Goal: Task Accomplishment & Management: Manage account settings

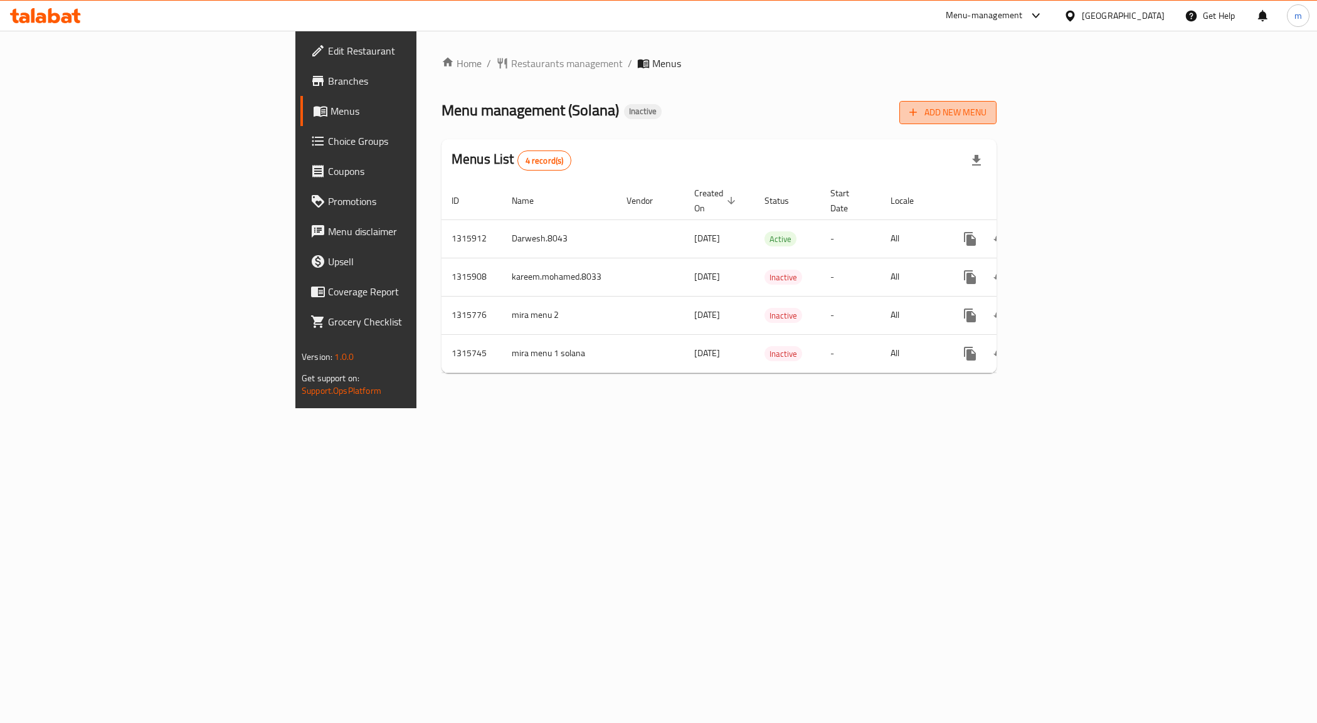
click at [987, 111] on span "Add New Menu" at bounding box center [948, 113] width 77 height 16
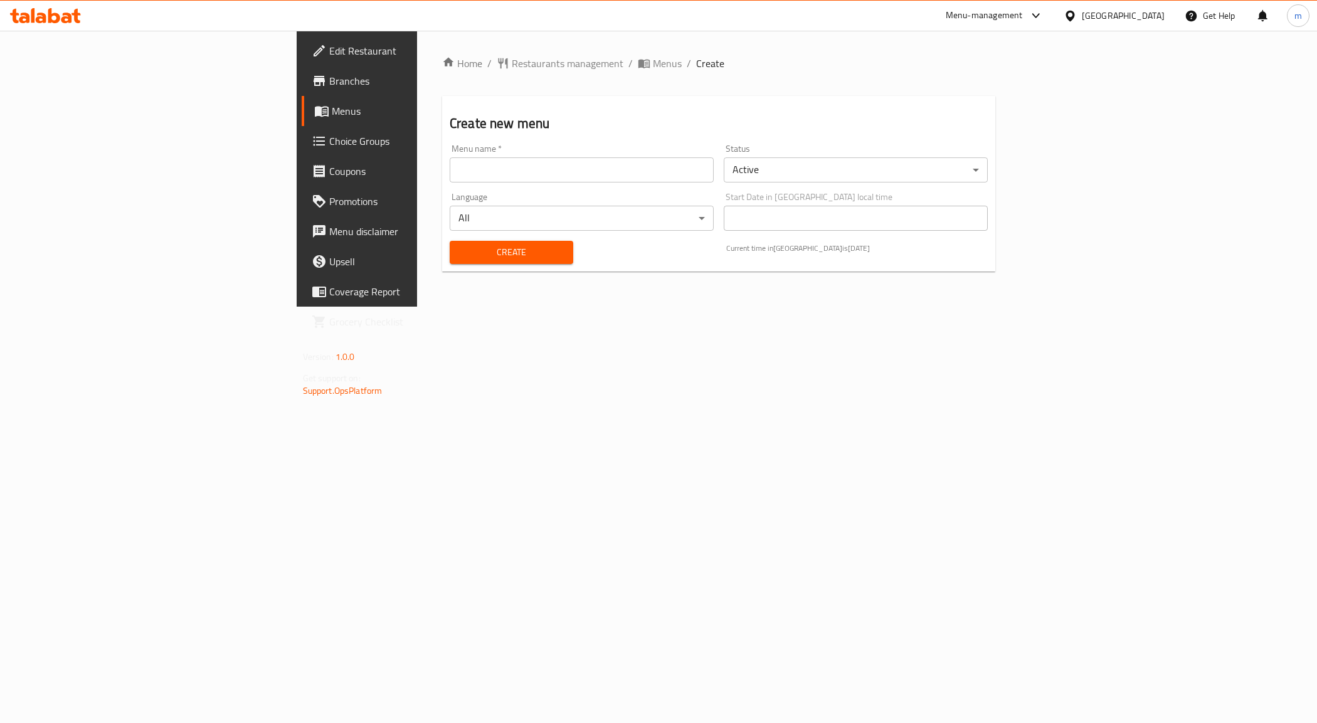
click at [523, 171] on input "text" at bounding box center [582, 169] width 264 height 25
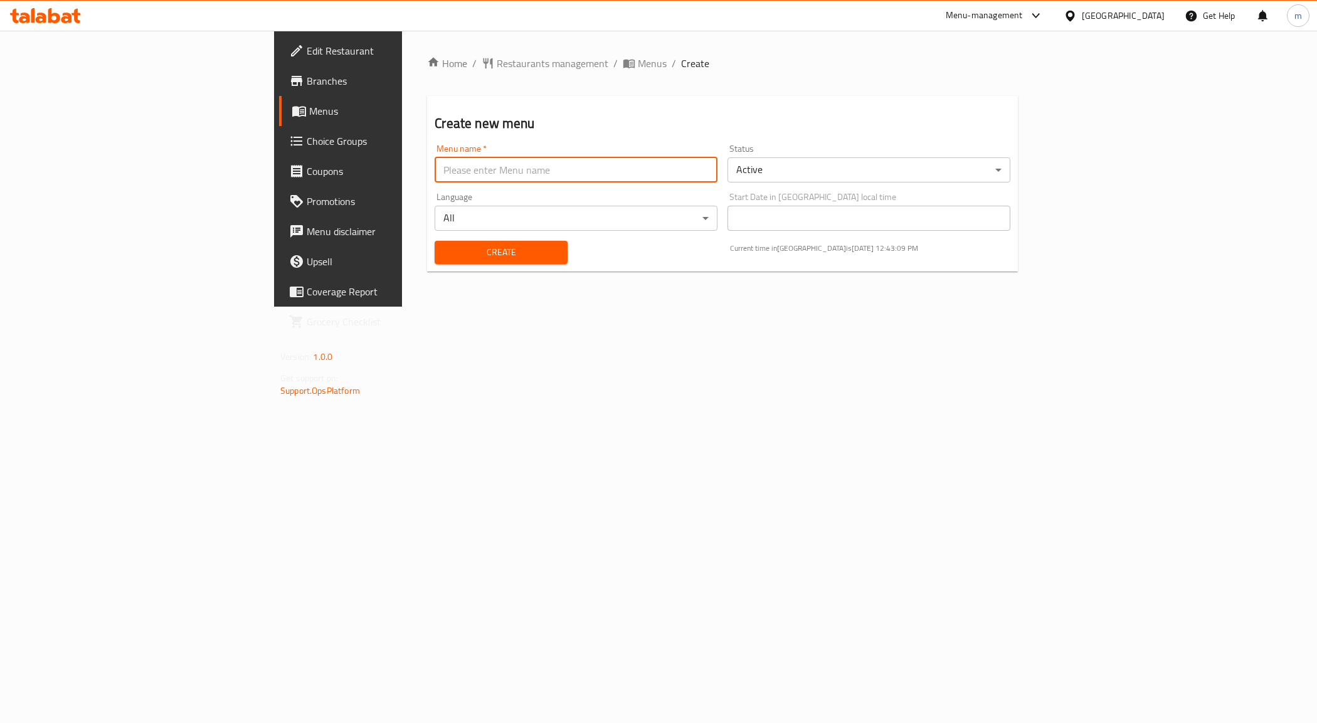
paste input "[PERSON_NAME] .8038 DUM2 Menu"
type input "[PERSON_NAME] .8038 DUM2 Menu"
click at [445, 248] on span "Create" at bounding box center [501, 253] width 112 height 16
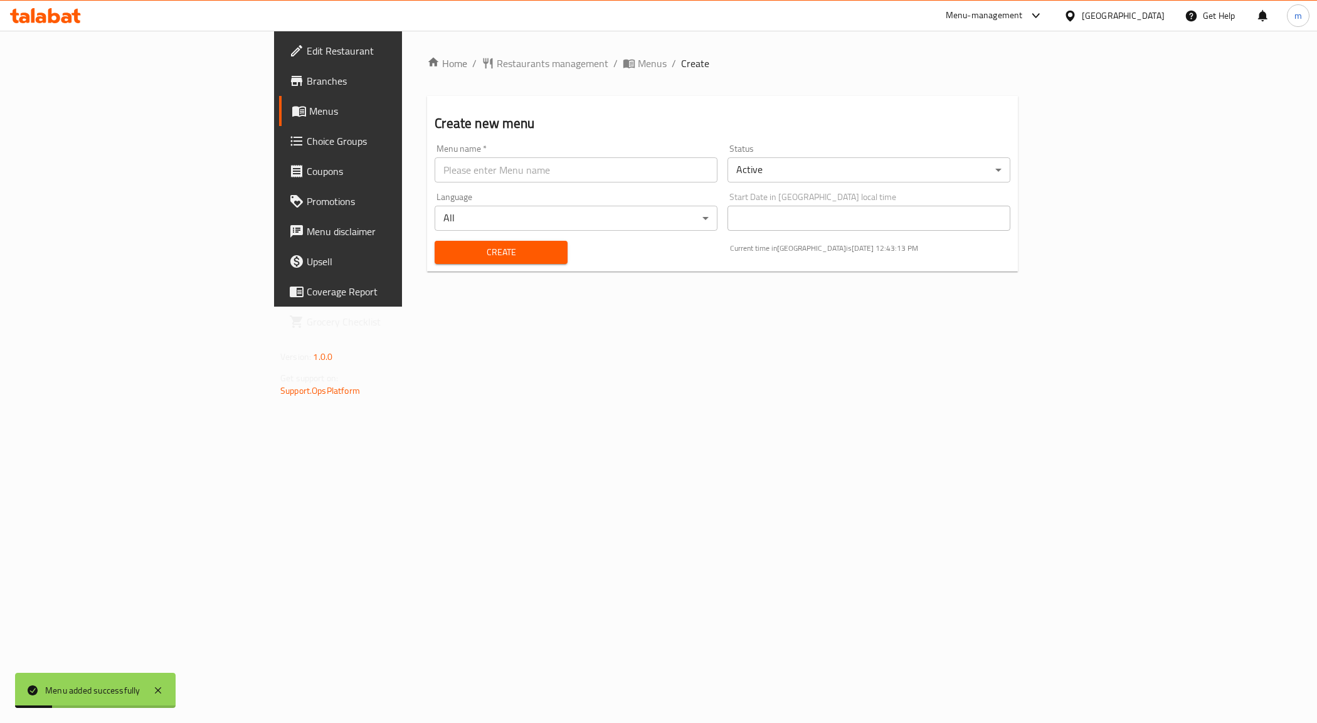
click at [309, 109] on span "Menus" at bounding box center [396, 111] width 175 height 15
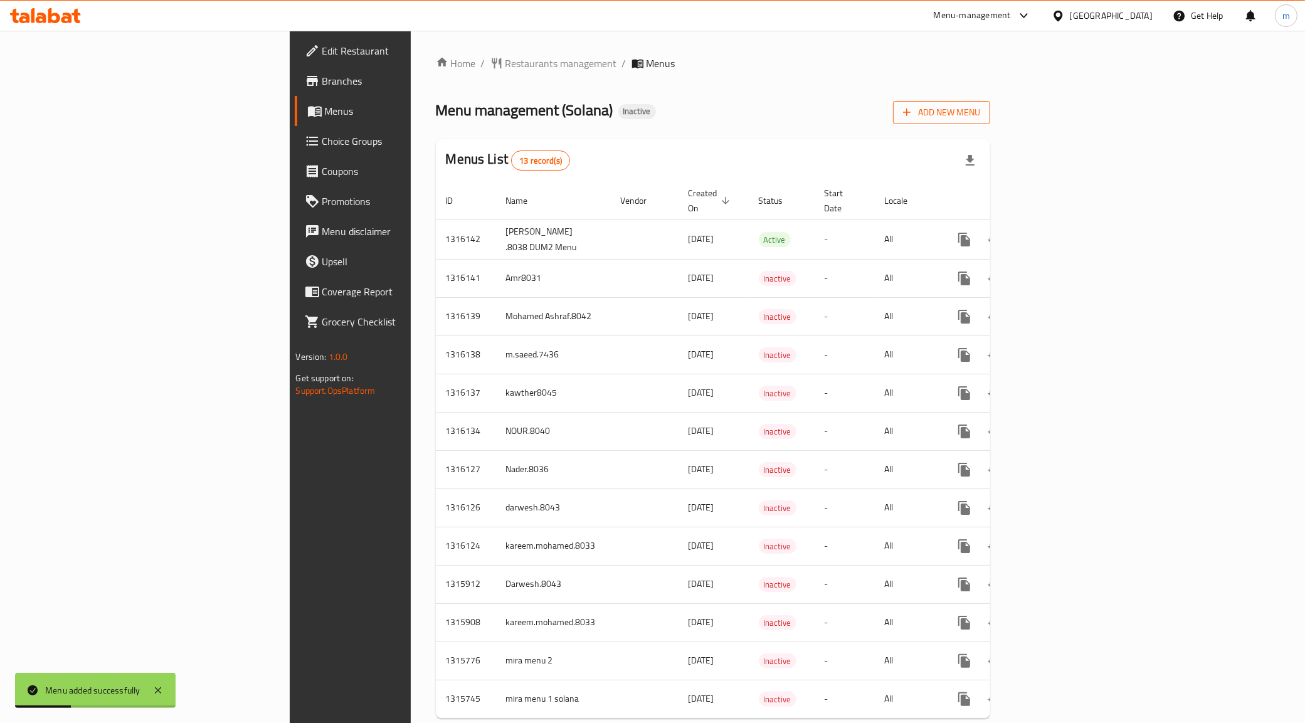
click at [980, 114] on span "Add New Menu" at bounding box center [941, 113] width 77 height 16
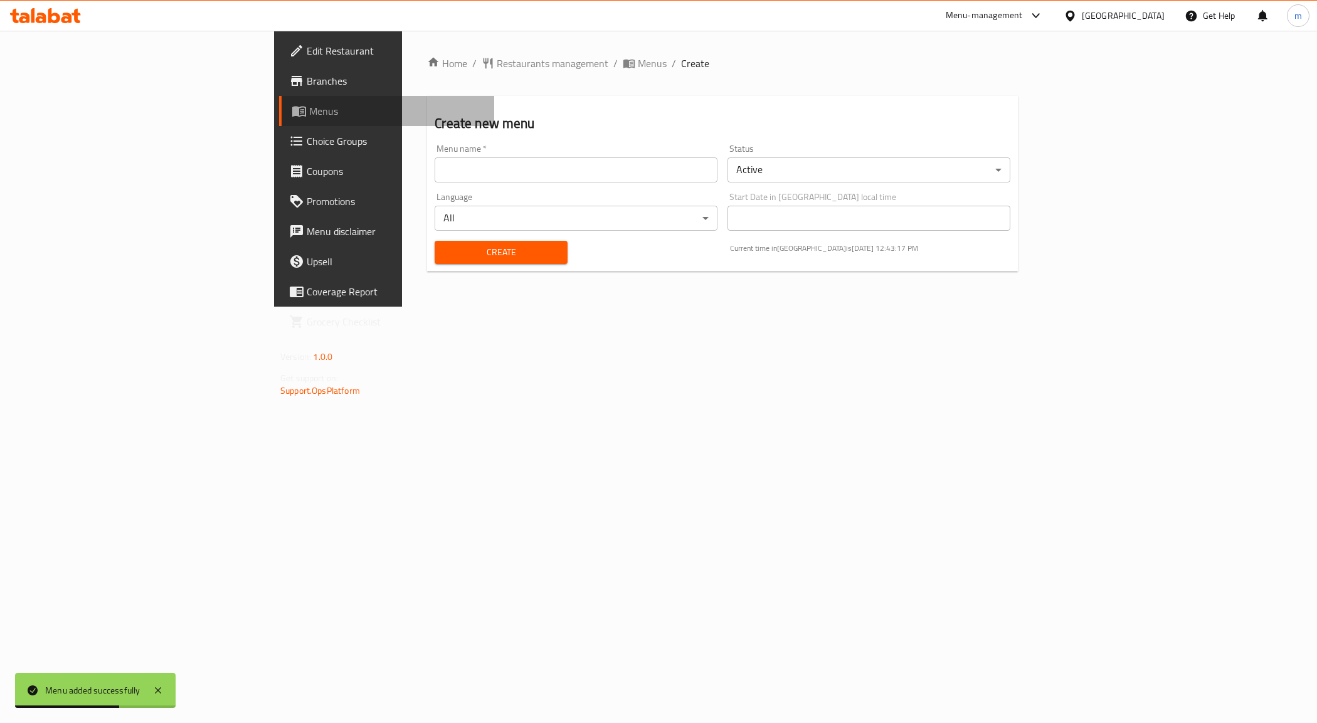
click at [309, 117] on span "Menus" at bounding box center [396, 111] width 175 height 15
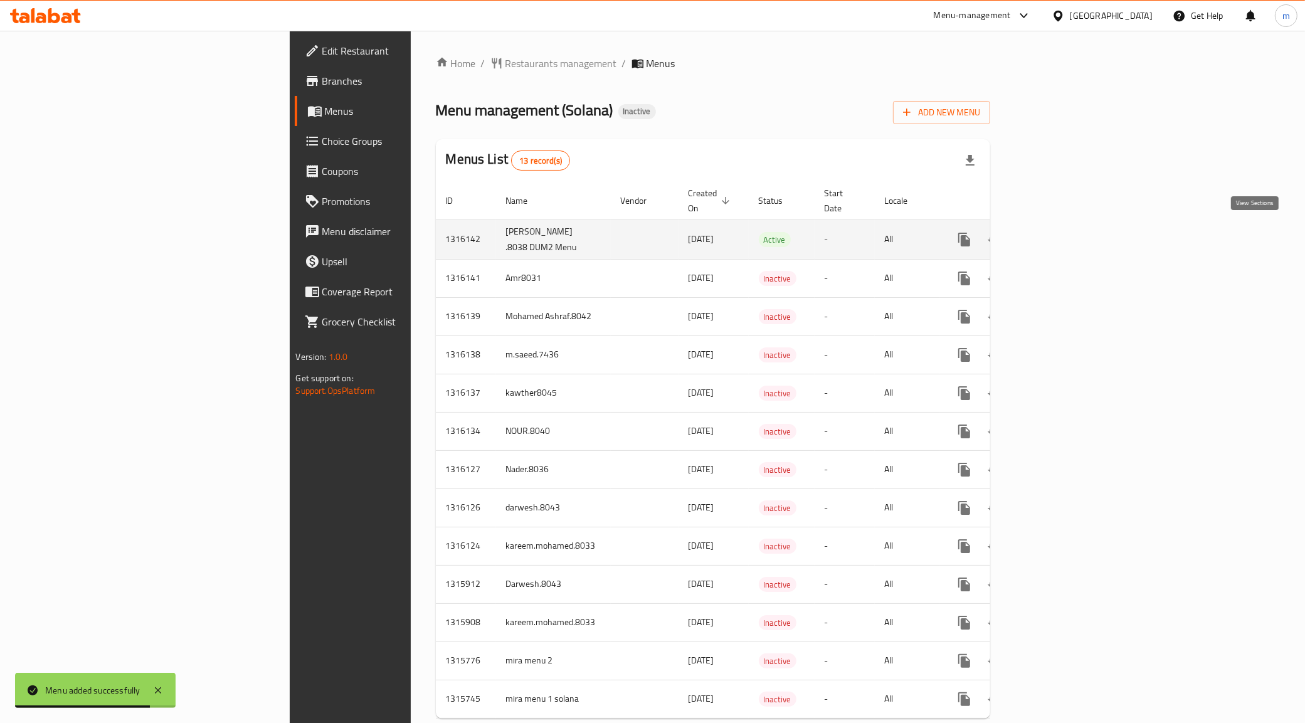
click at [1063, 233] on icon "enhanced table" at bounding box center [1055, 239] width 15 height 15
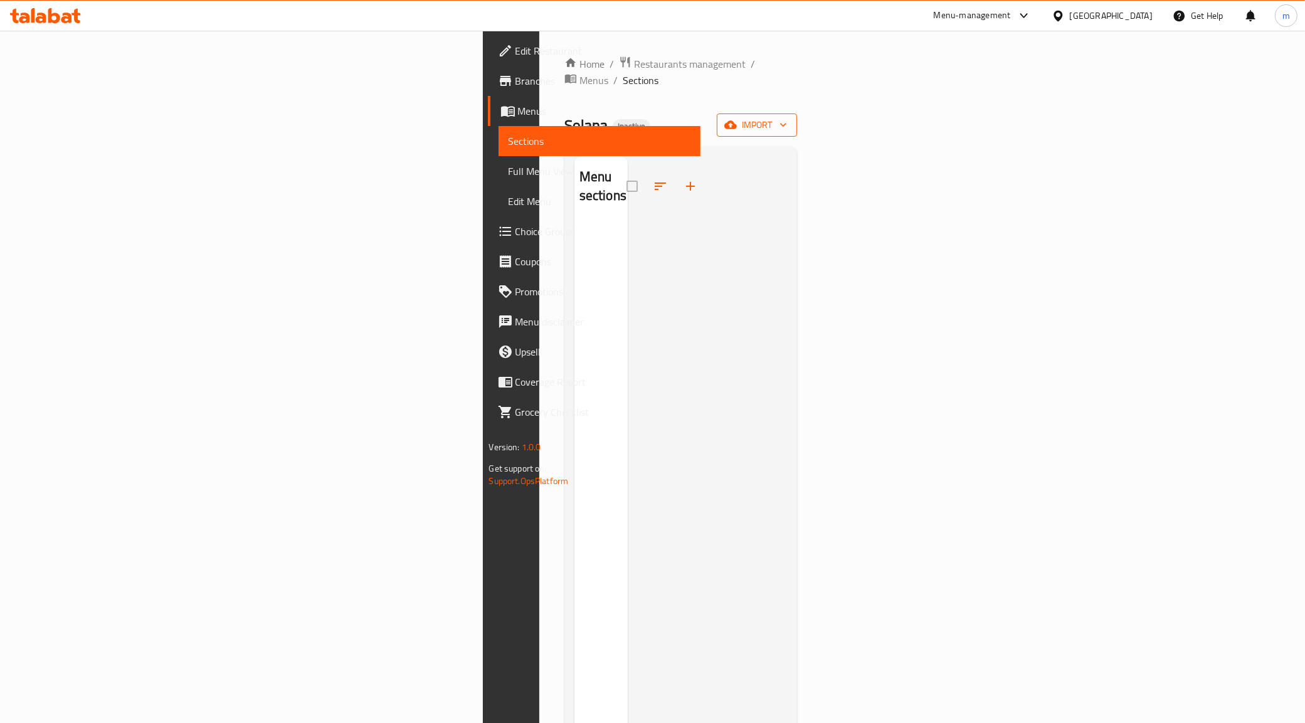
click at [787, 117] on span "import" at bounding box center [757, 125] width 60 height 16
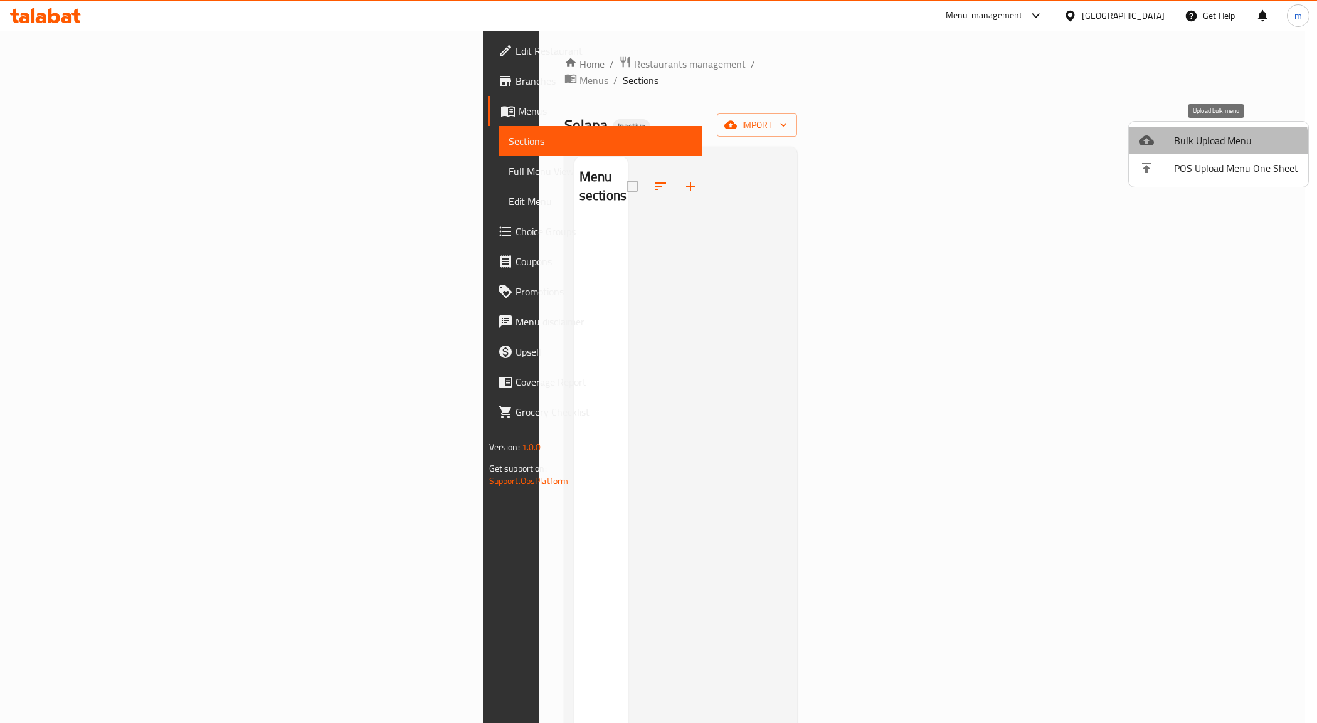
click at [1192, 147] on span "Bulk Upload Menu" at bounding box center [1236, 140] width 124 height 15
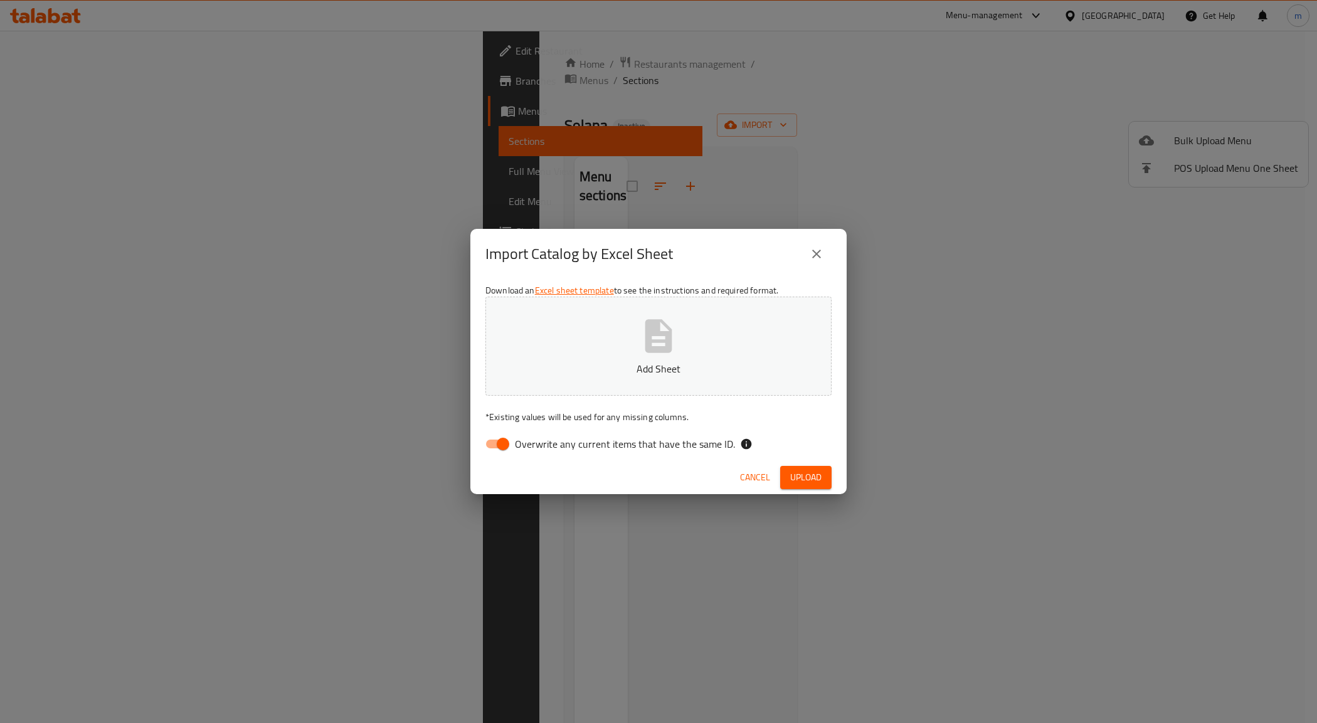
click at [662, 330] on icon "button" at bounding box center [659, 336] width 40 height 40
click at [497, 449] on input "Overwrite any current items that have the same ID." at bounding box center [503, 444] width 72 height 24
checkbox input "false"
click at [667, 344] on icon "button" at bounding box center [658, 335] width 27 height 33
click at [806, 474] on span "Upload" at bounding box center [805, 478] width 31 height 16
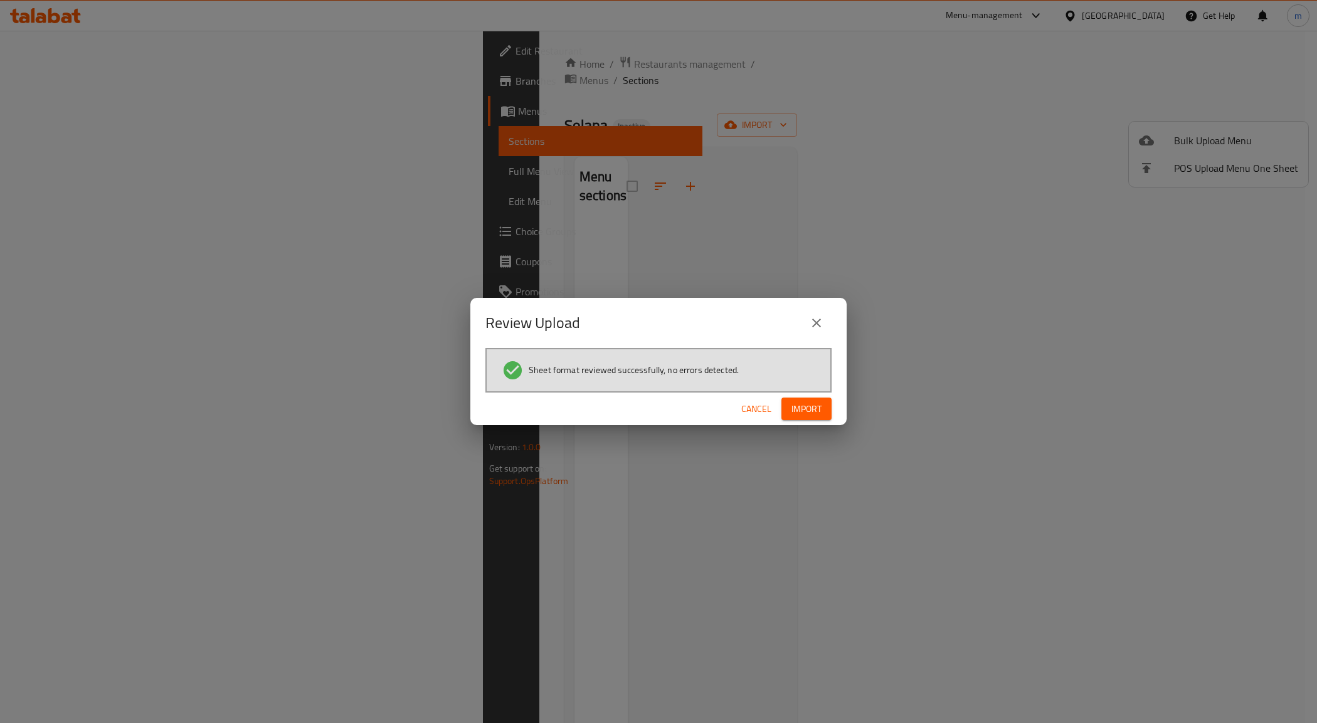
click at [817, 416] on span "Import" at bounding box center [807, 409] width 30 height 16
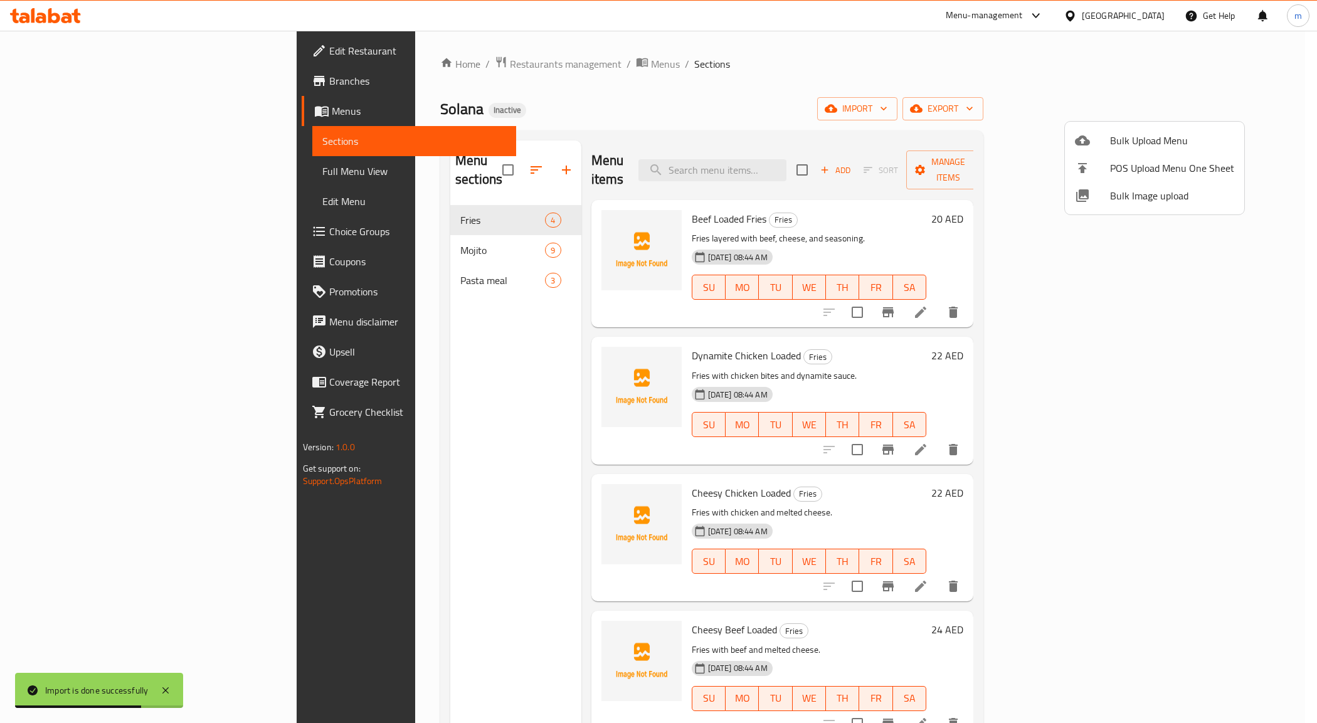
click at [1283, 218] on div at bounding box center [658, 361] width 1317 height 723
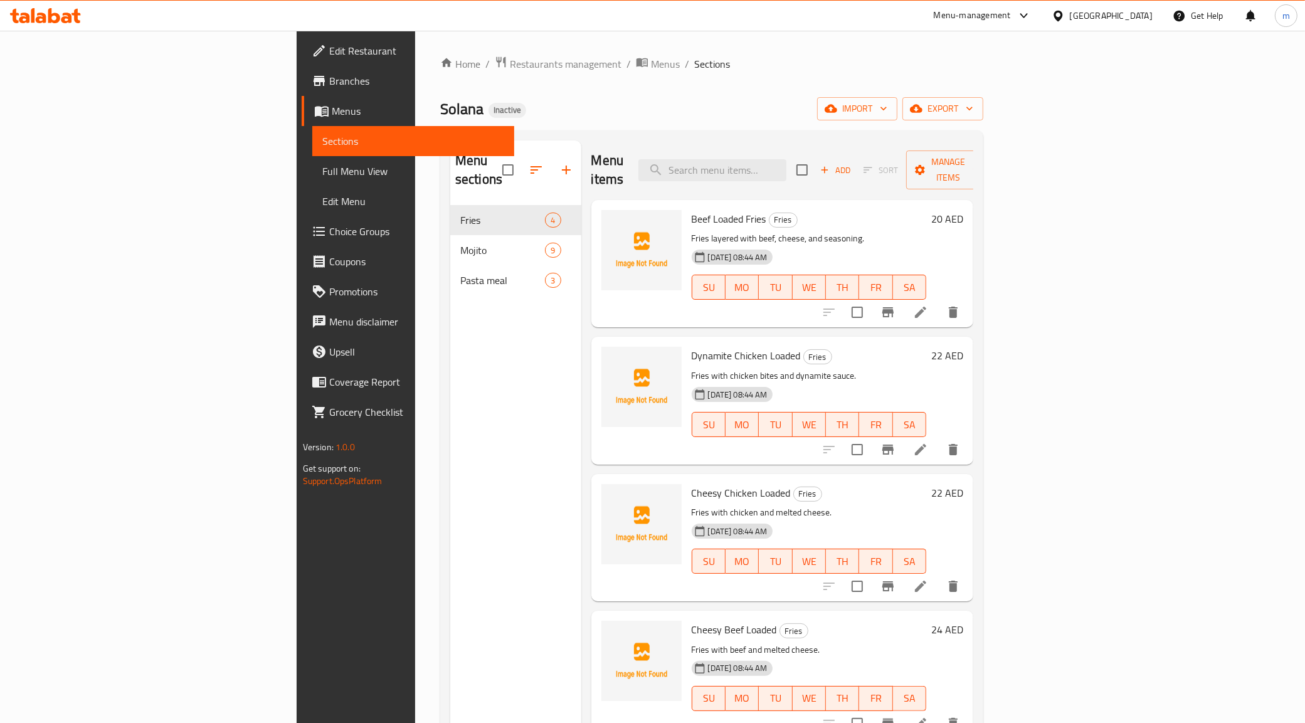
click at [322, 166] on span "Full Menu View" at bounding box center [413, 171] width 183 height 15
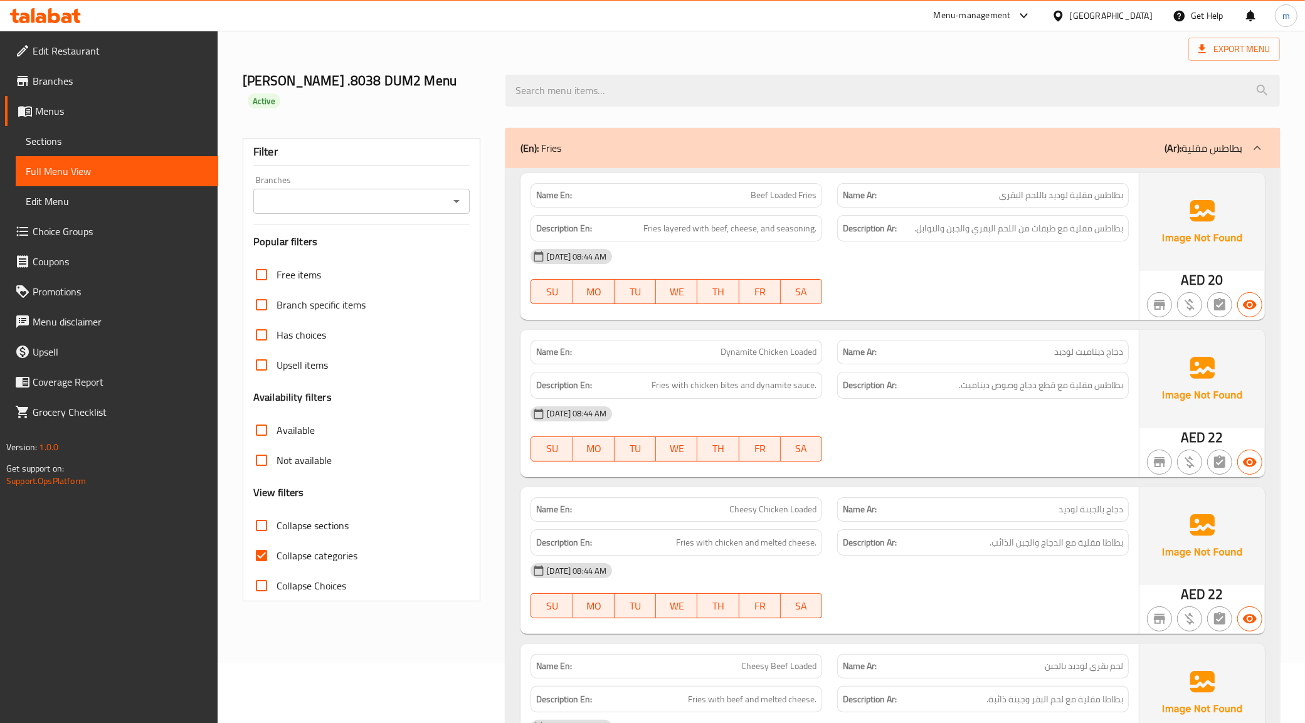
scroll to position [157, 0]
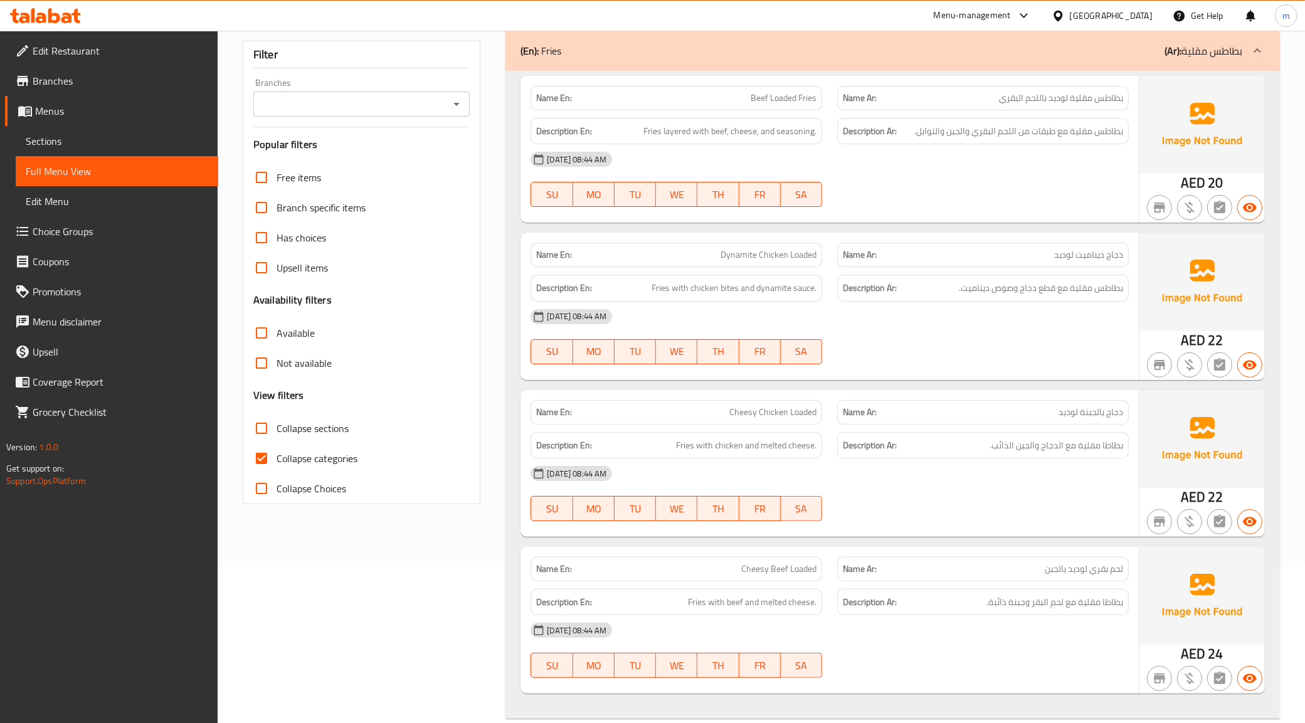
click at [299, 465] on span "Collapse categories" at bounding box center [317, 458] width 81 height 15
click at [277, 465] on input "Collapse categories" at bounding box center [262, 458] width 30 height 30
checkbox input "false"
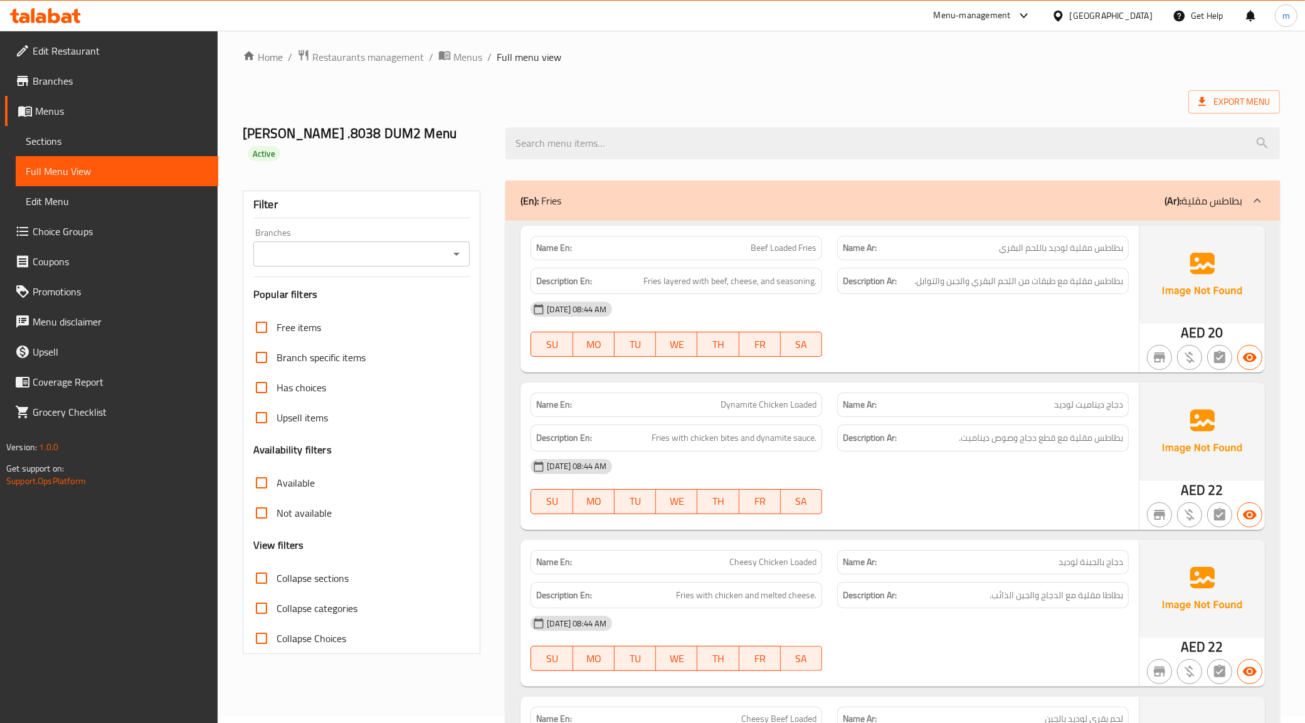
scroll to position [0, 0]
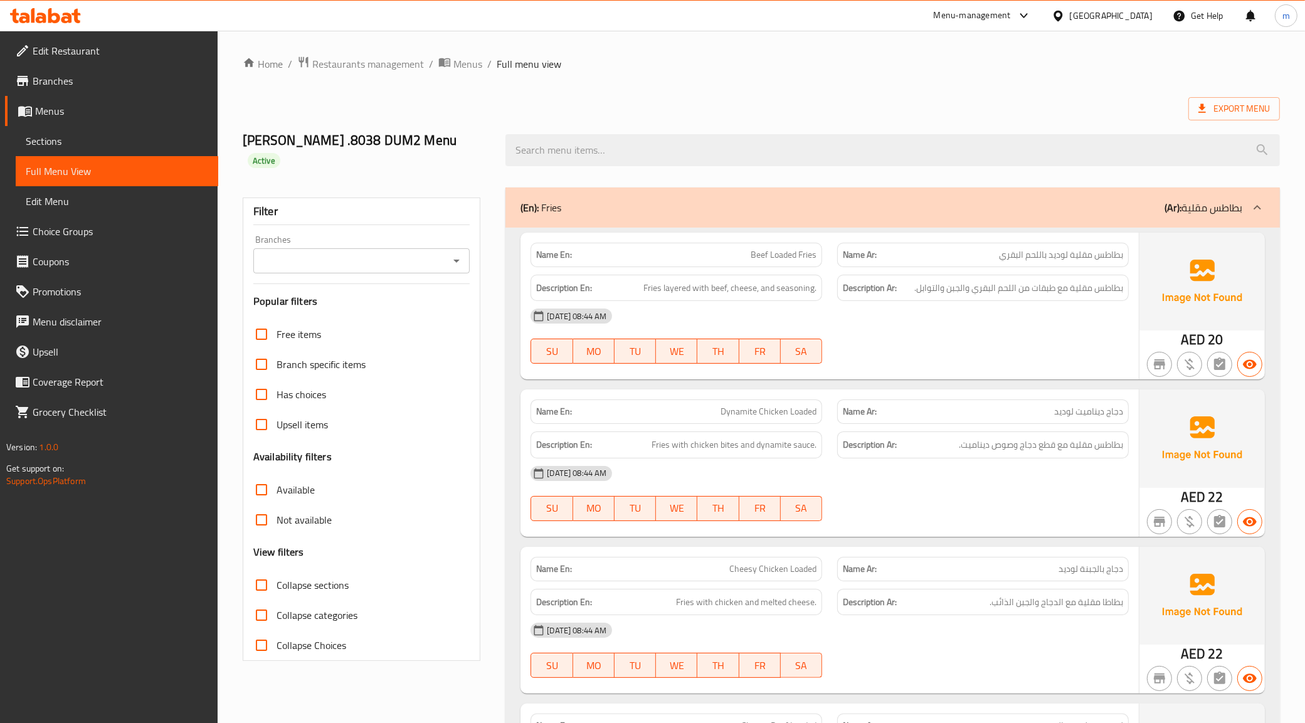
click at [634, 207] on div "(En): Fries (Ar): بطاطس مقلية" at bounding box center [882, 207] width 722 height 15
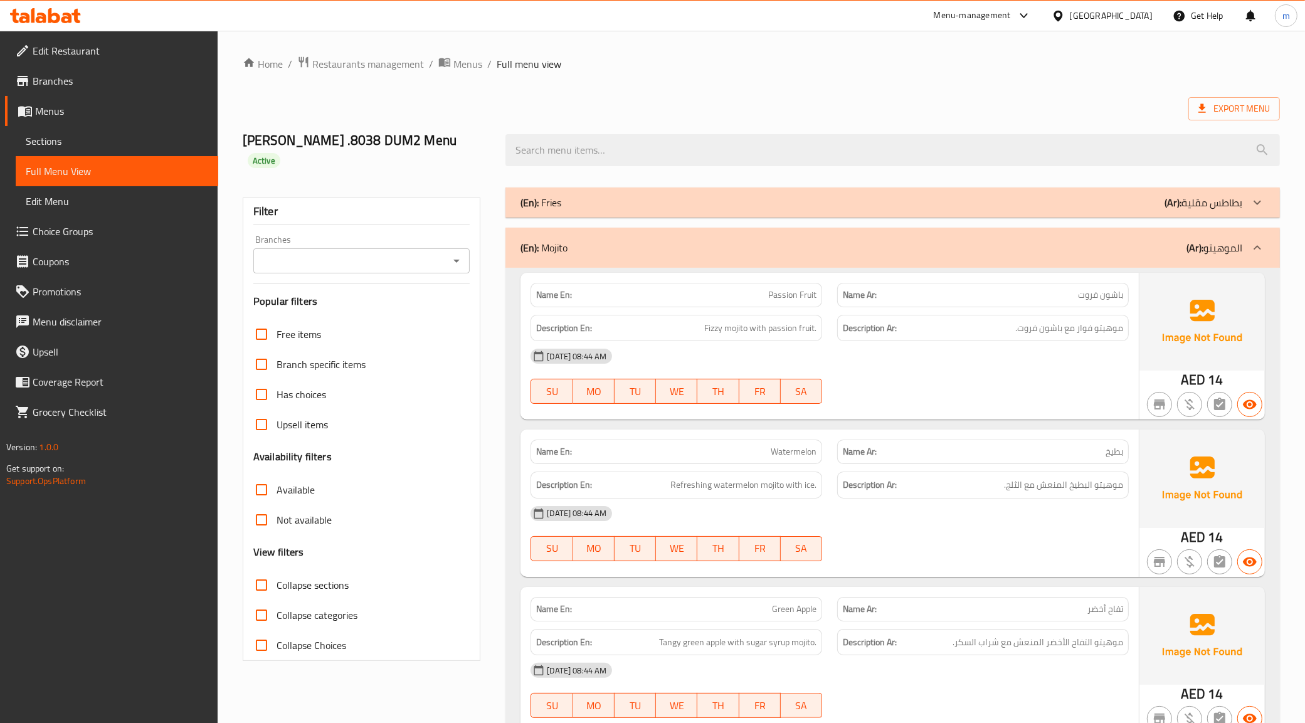
click at [657, 253] on div "(En): Mojito (Ar): الموهيتو" at bounding box center [882, 247] width 722 height 15
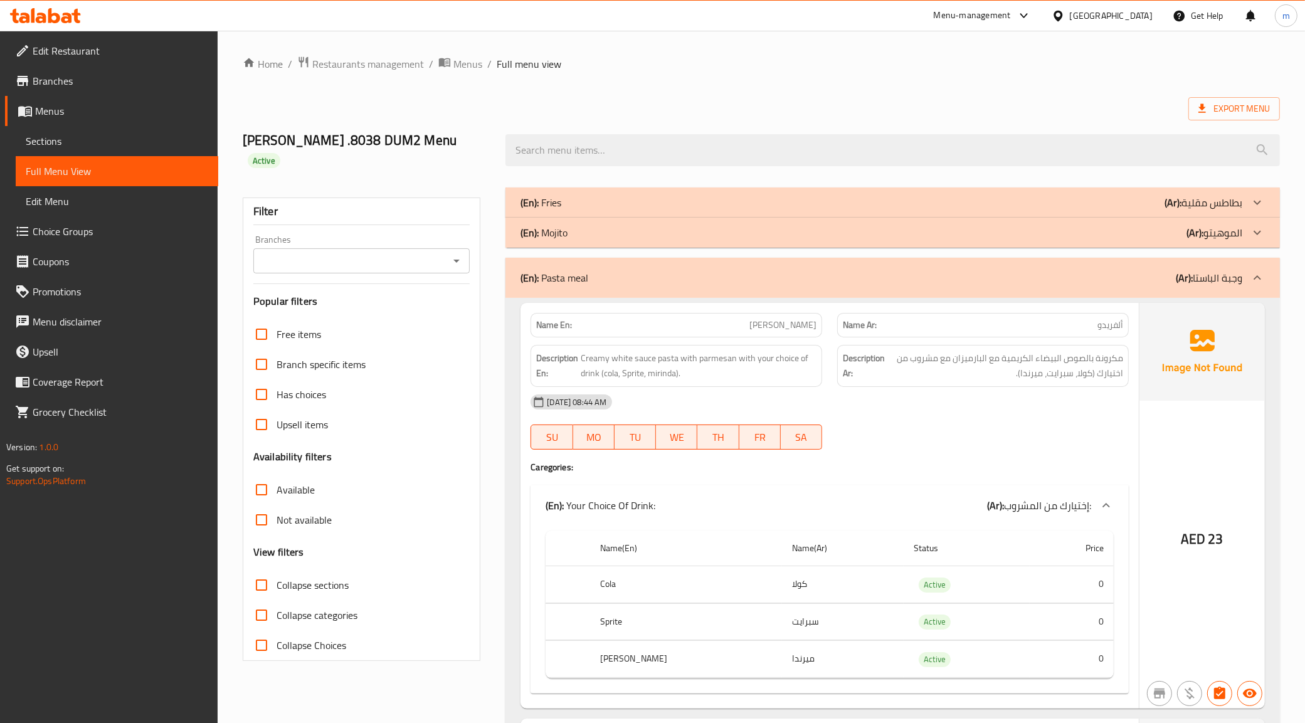
click at [647, 289] on div "(En): Pasta meal (Ar): وجبة الباستا" at bounding box center [893, 278] width 775 height 40
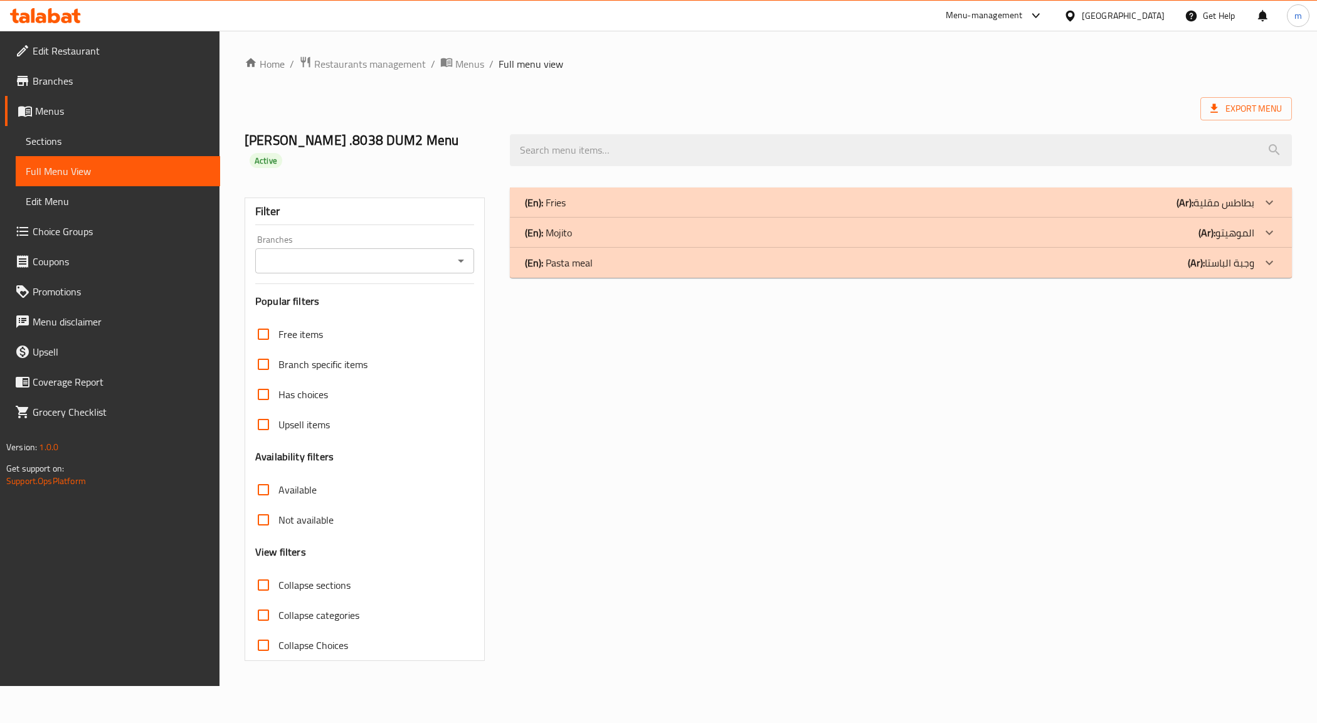
click at [649, 267] on div "(En): Pasta meal (Ar): وجبة الباستا" at bounding box center [889, 262] width 729 height 15
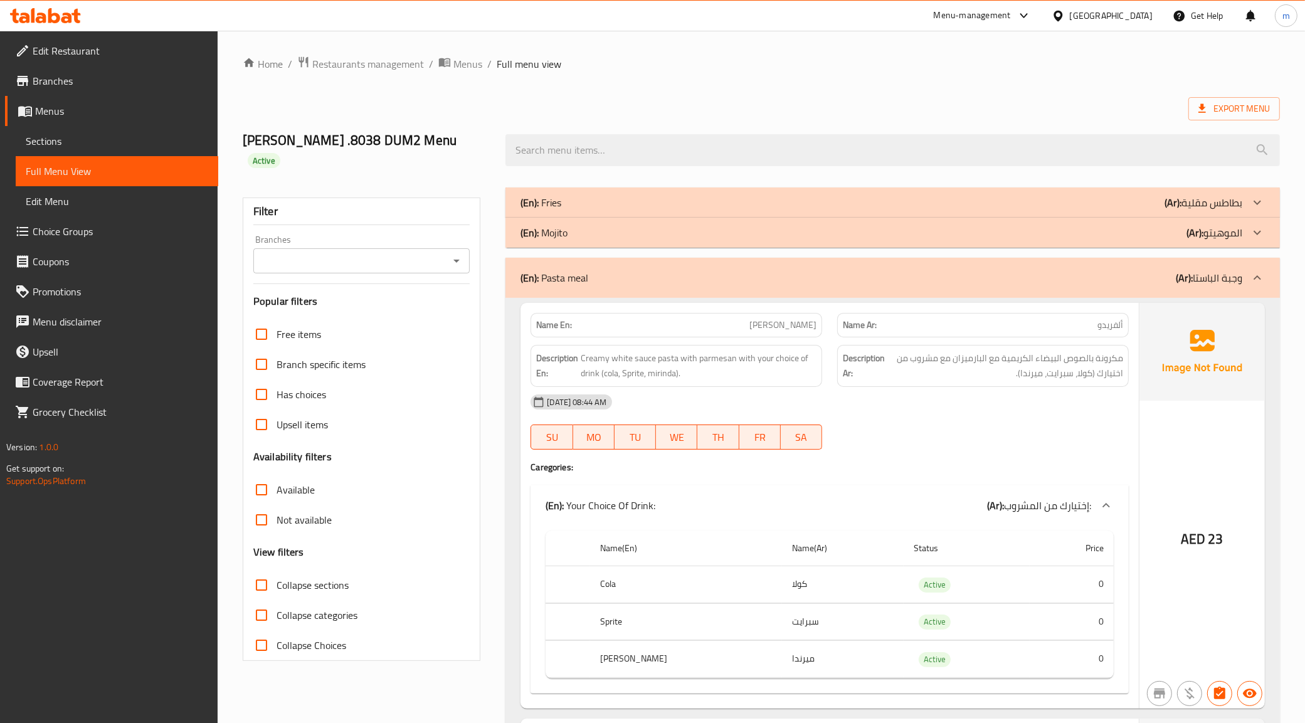
click at [646, 230] on div "(En): Mojito (Ar): الموهيتو" at bounding box center [882, 232] width 722 height 15
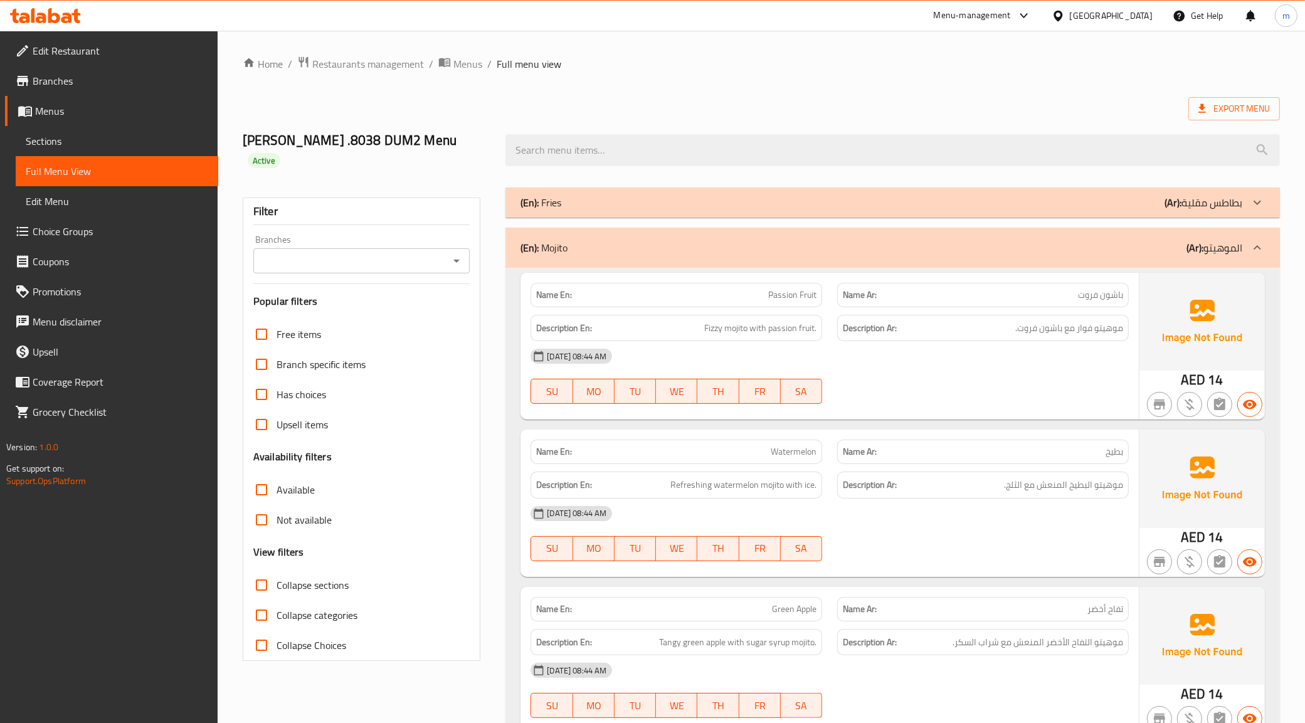
click at [630, 205] on div "(En): Fries (Ar): بطاطس مقلية" at bounding box center [882, 202] width 722 height 15
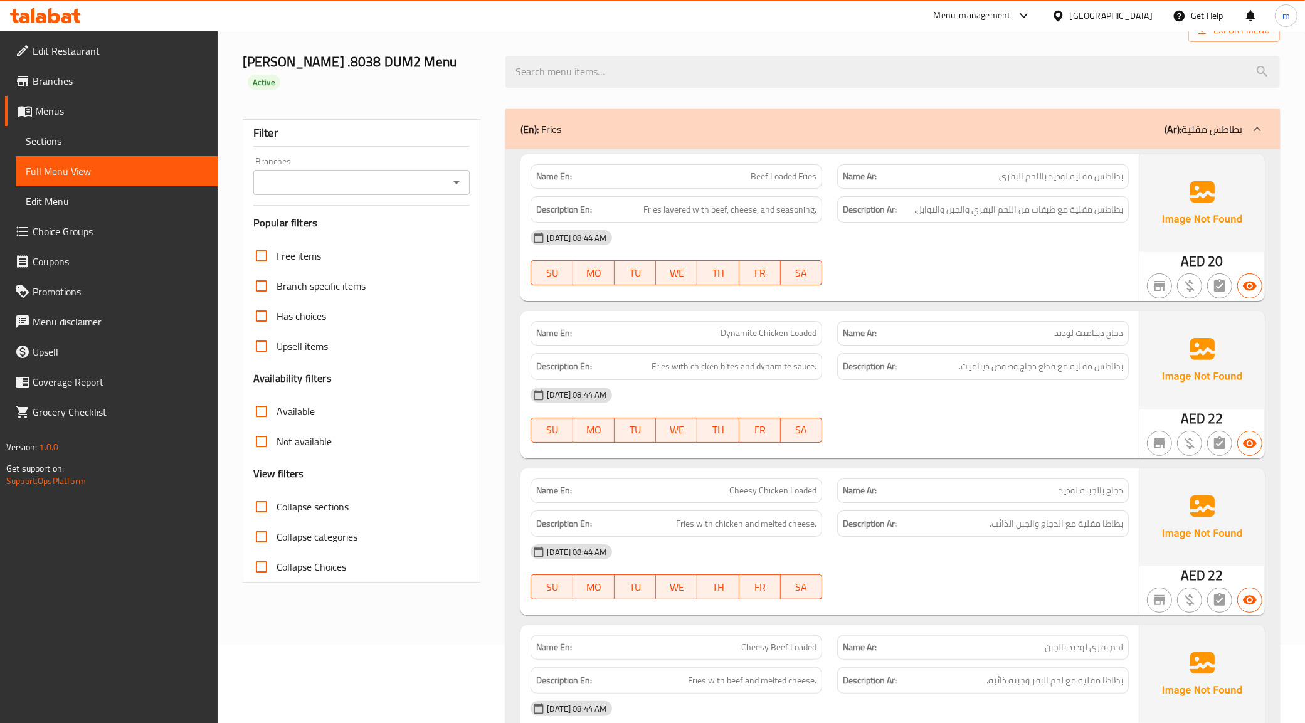
scroll to position [157, 0]
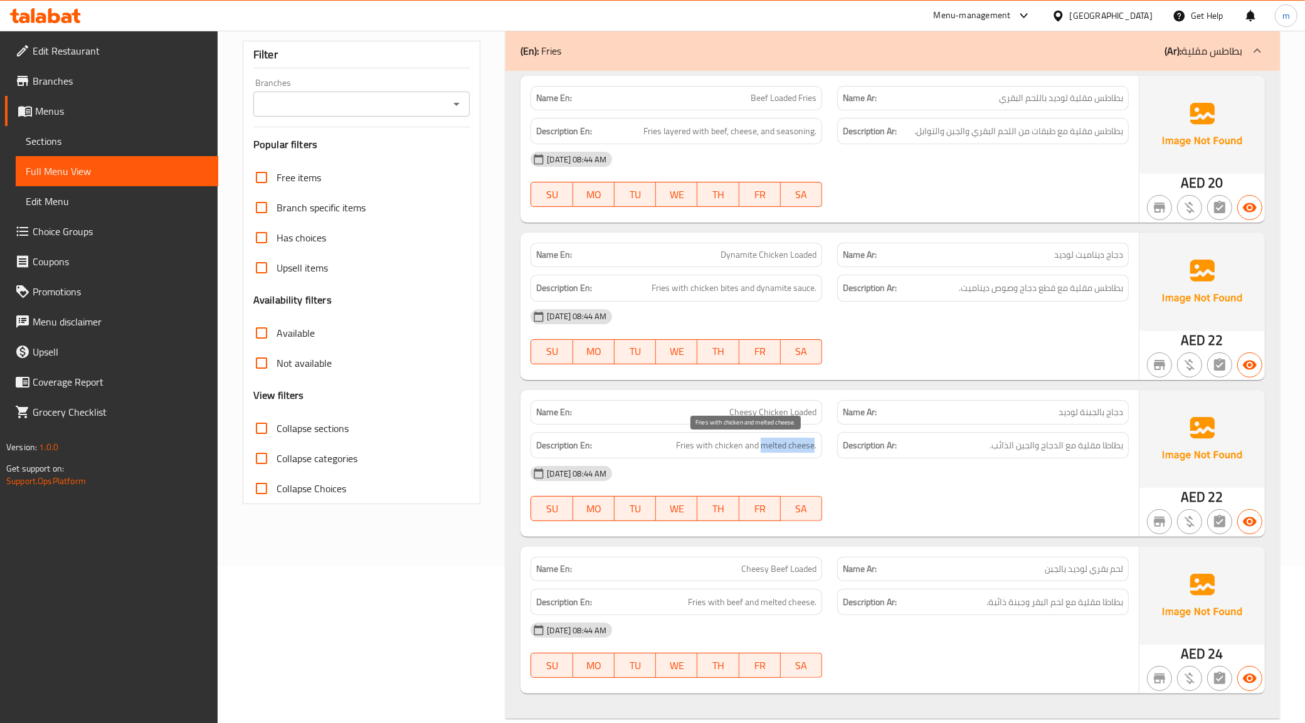
drag, startPoint x: 761, startPoint y: 447, endPoint x: 815, endPoint y: 450, distance: 54.6
click at [815, 450] on span "Fries with chicken and melted cheese." at bounding box center [746, 446] width 141 height 16
copy span "melted cheese"
click at [929, 484] on div "[DATE] 08:44 AM" at bounding box center [829, 474] width 613 height 30
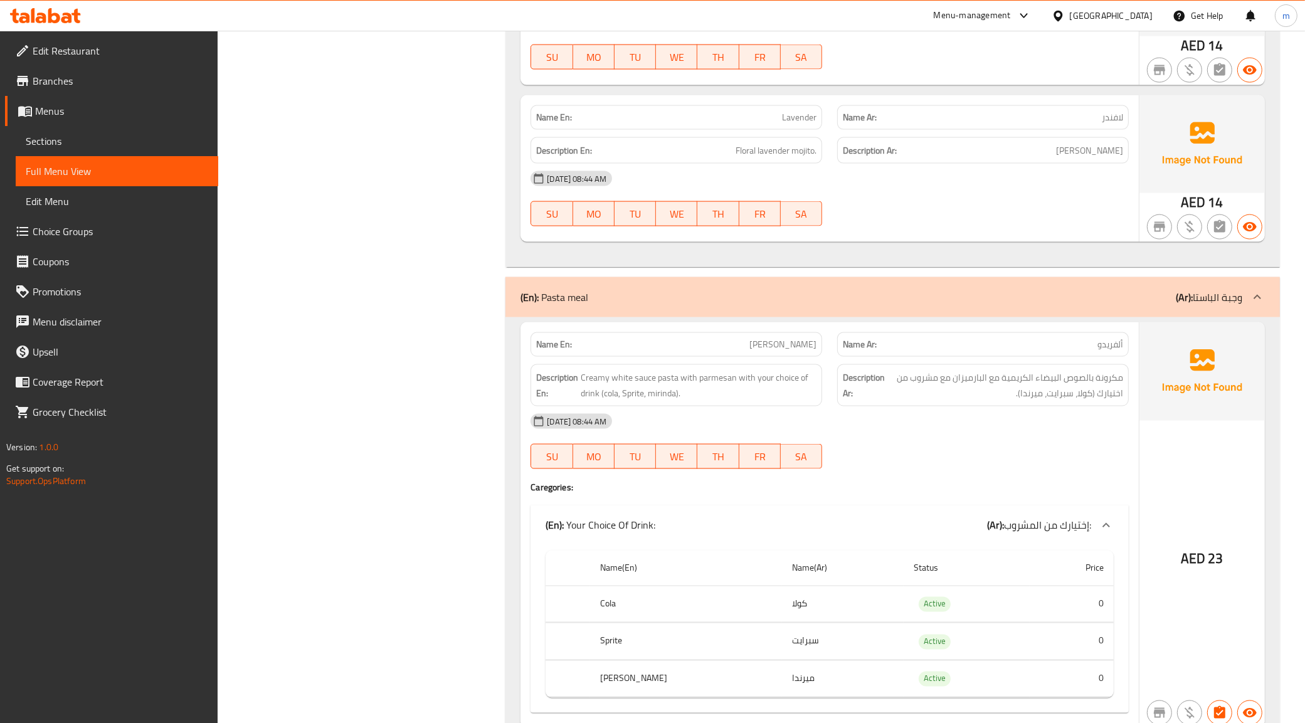
scroll to position [2281, 0]
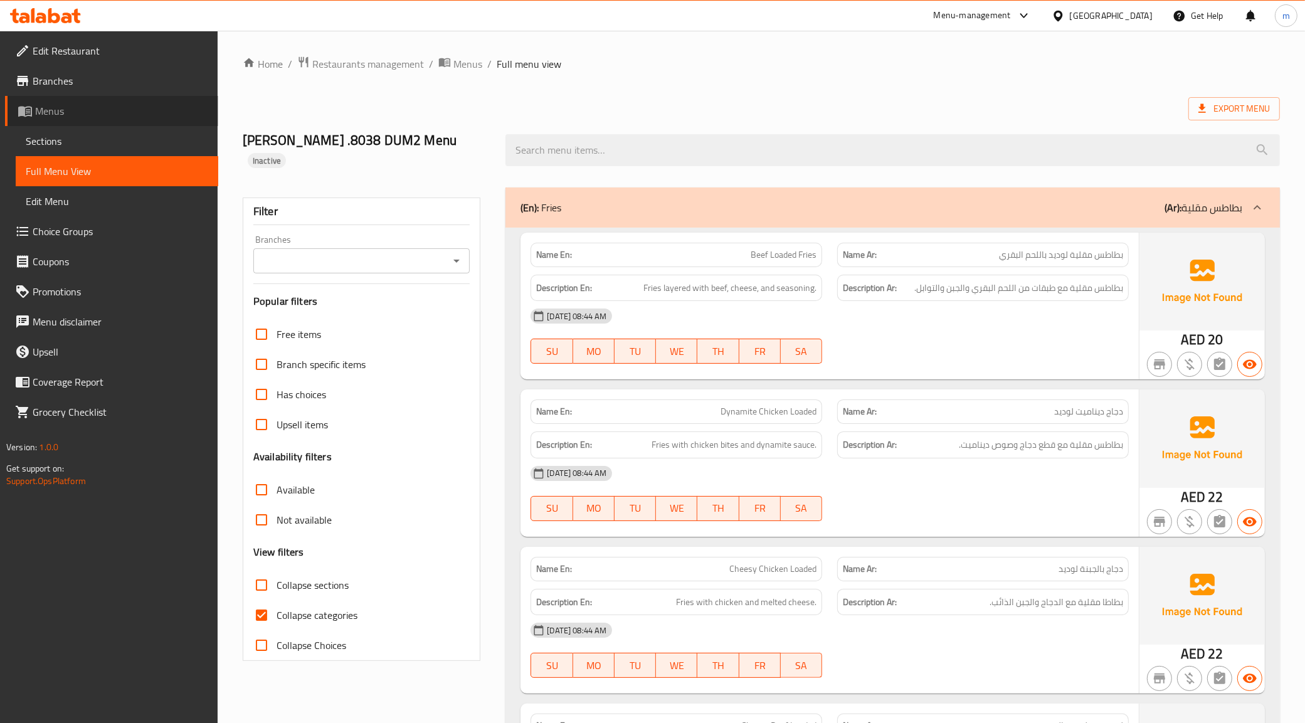
click at [78, 114] on span "Menus" at bounding box center [121, 111] width 173 height 15
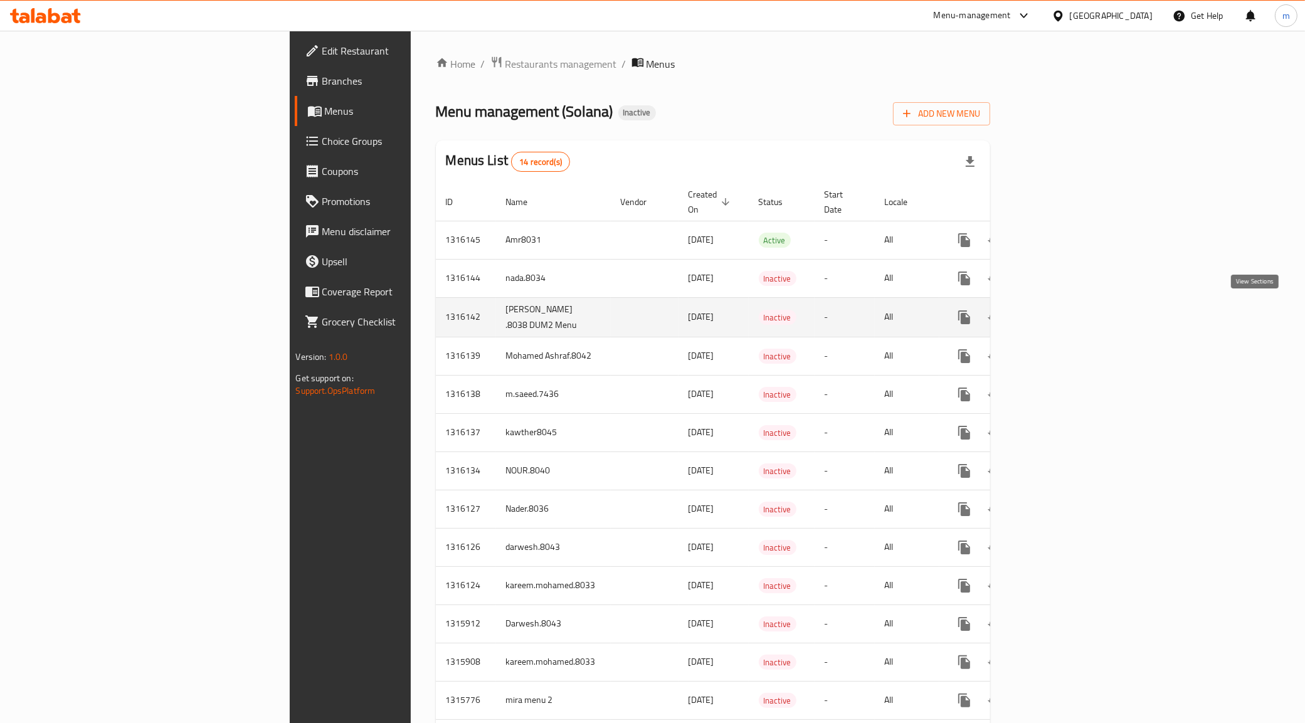
click at [1063, 315] on icon "enhanced table" at bounding box center [1055, 317] width 15 height 15
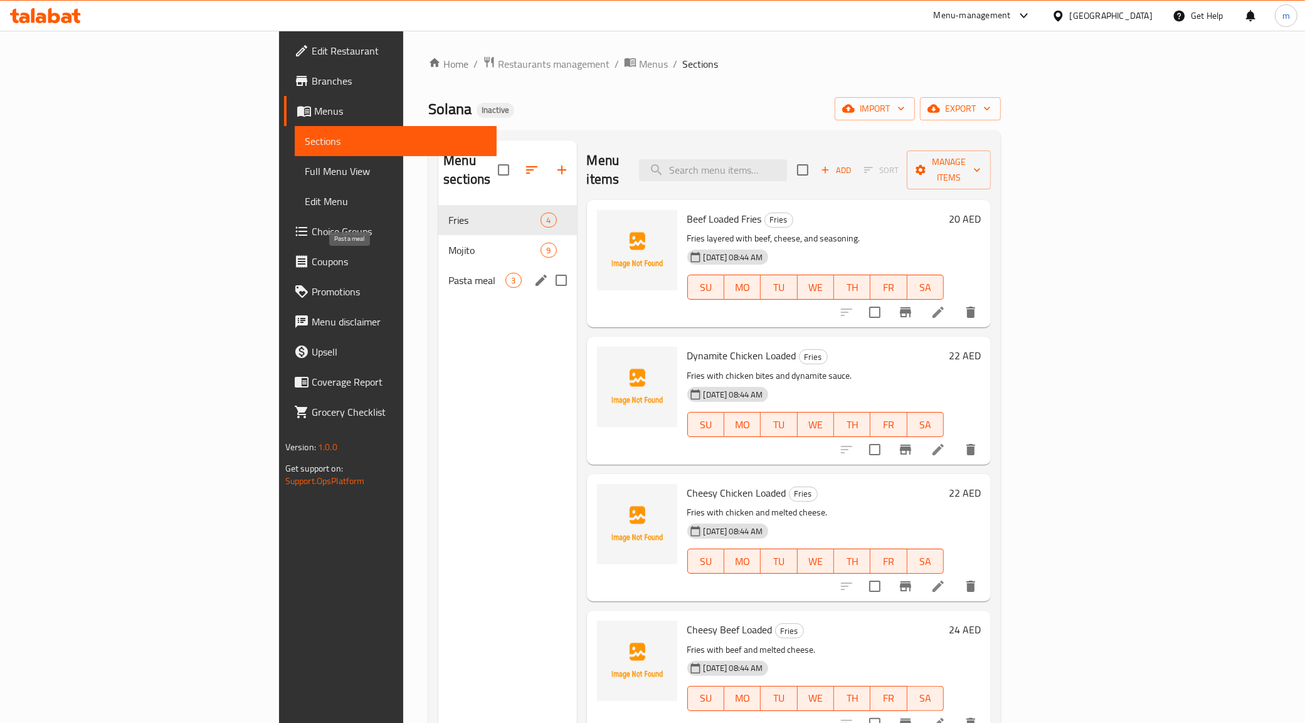
click at [449, 273] on span "Pasta meal" at bounding box center [477, 280] width 57 height 15
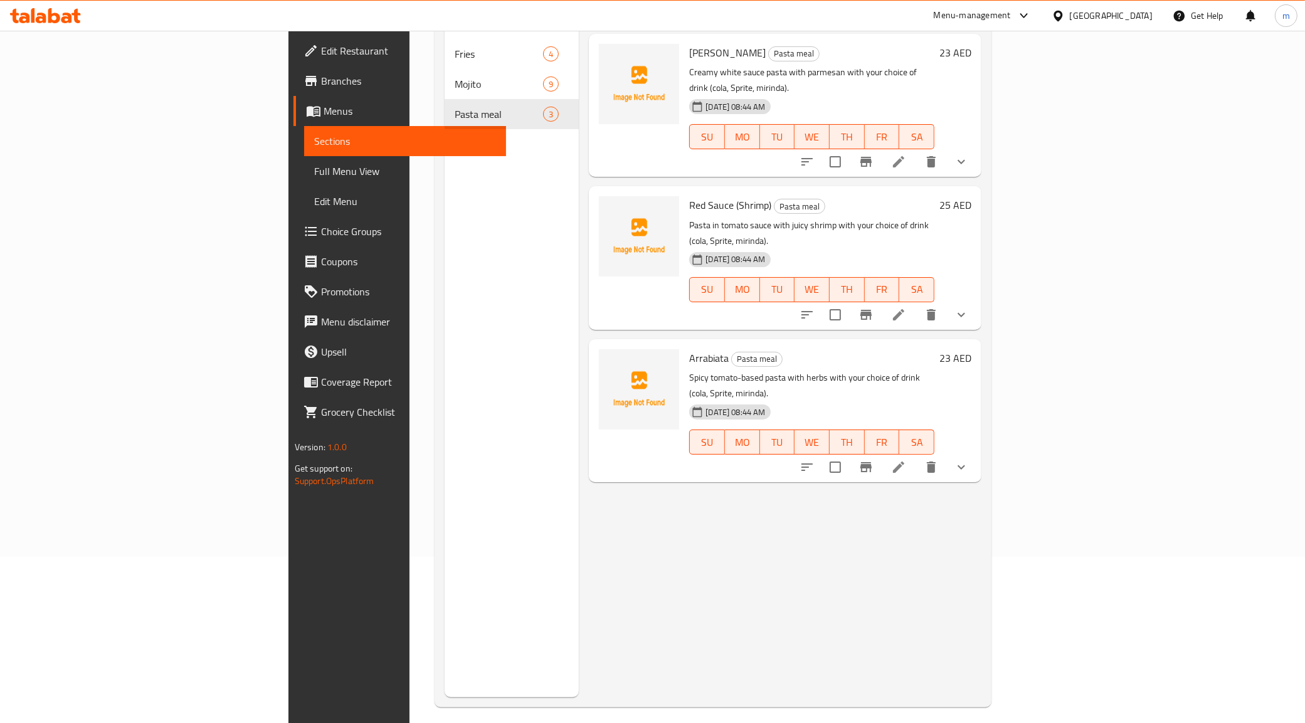
scroll to position [176, 0]
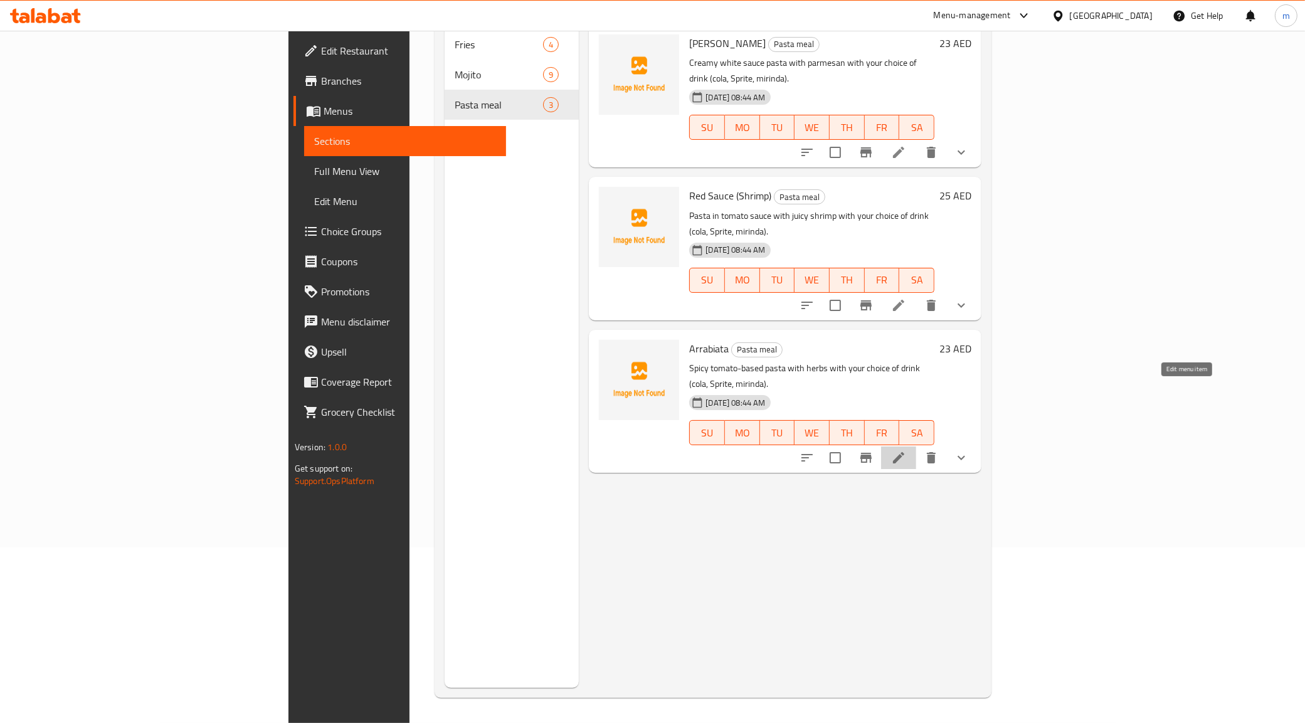
click at [905, 452] on icon at bounding box center [898, 457] width 11 height 11
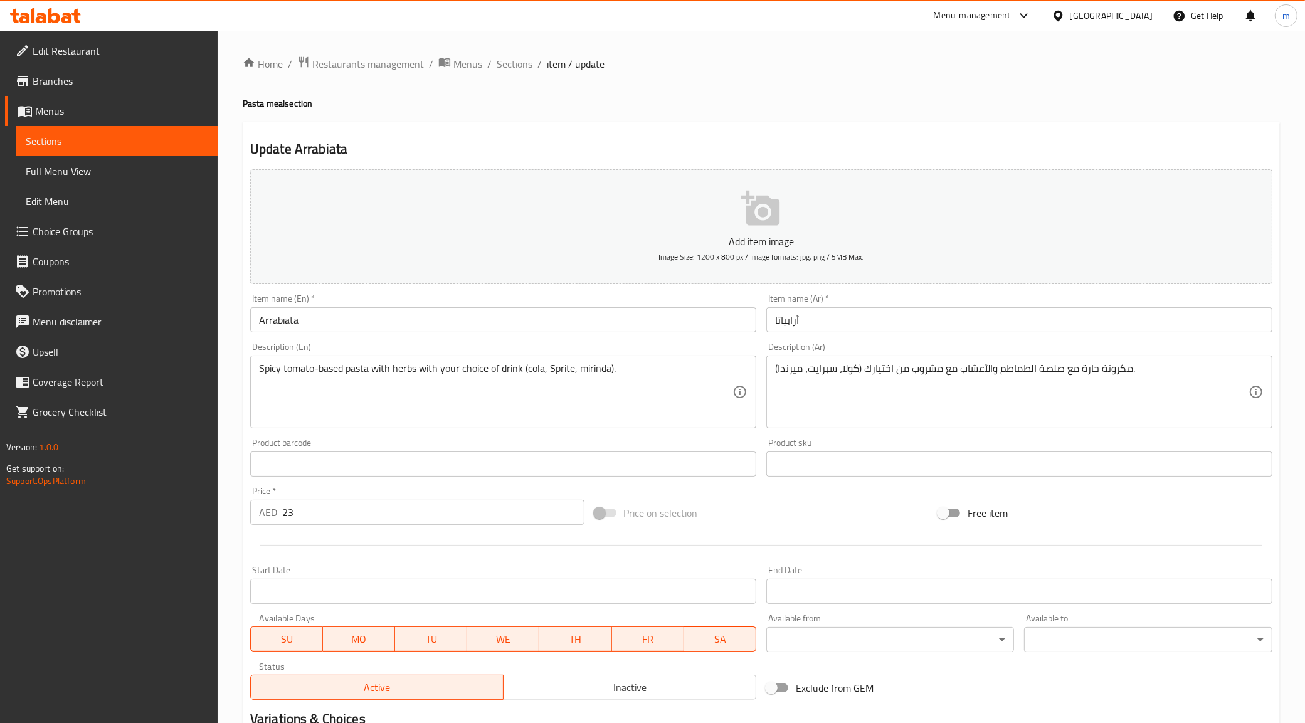
type input "إختيارك من المشروب:"
type input "1"
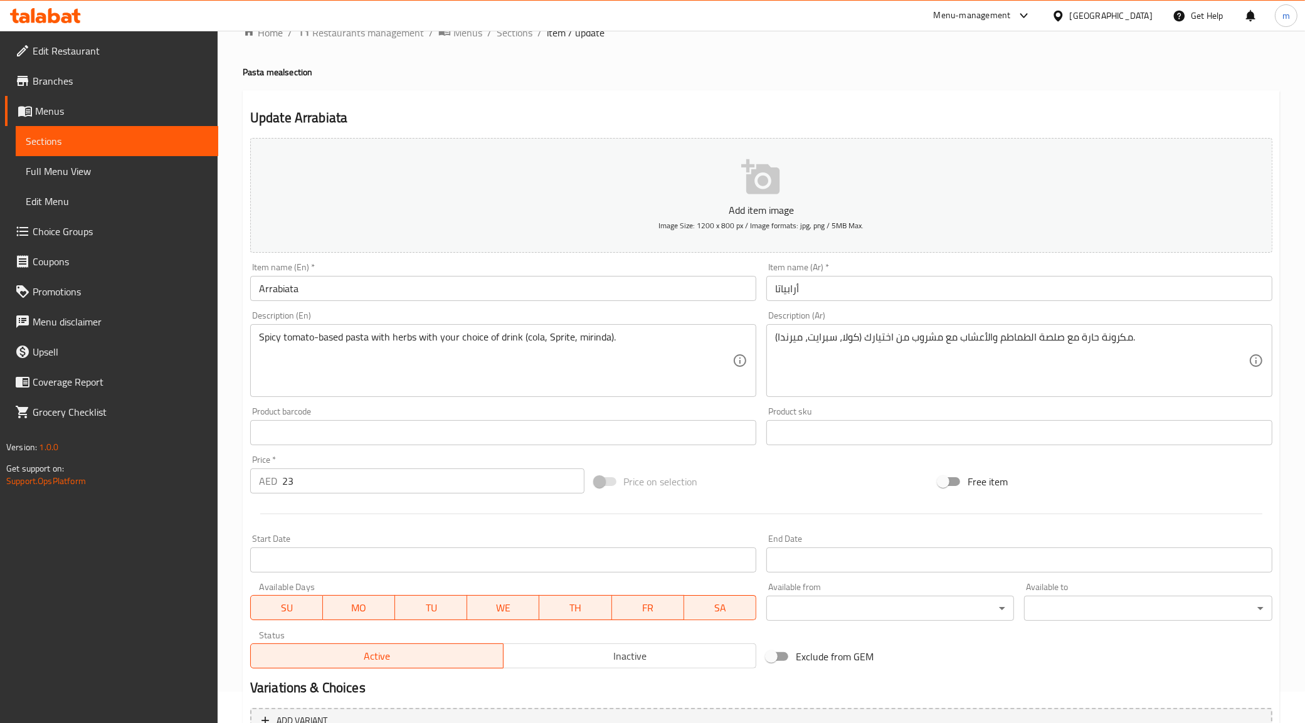
scroll to position [78, 0]
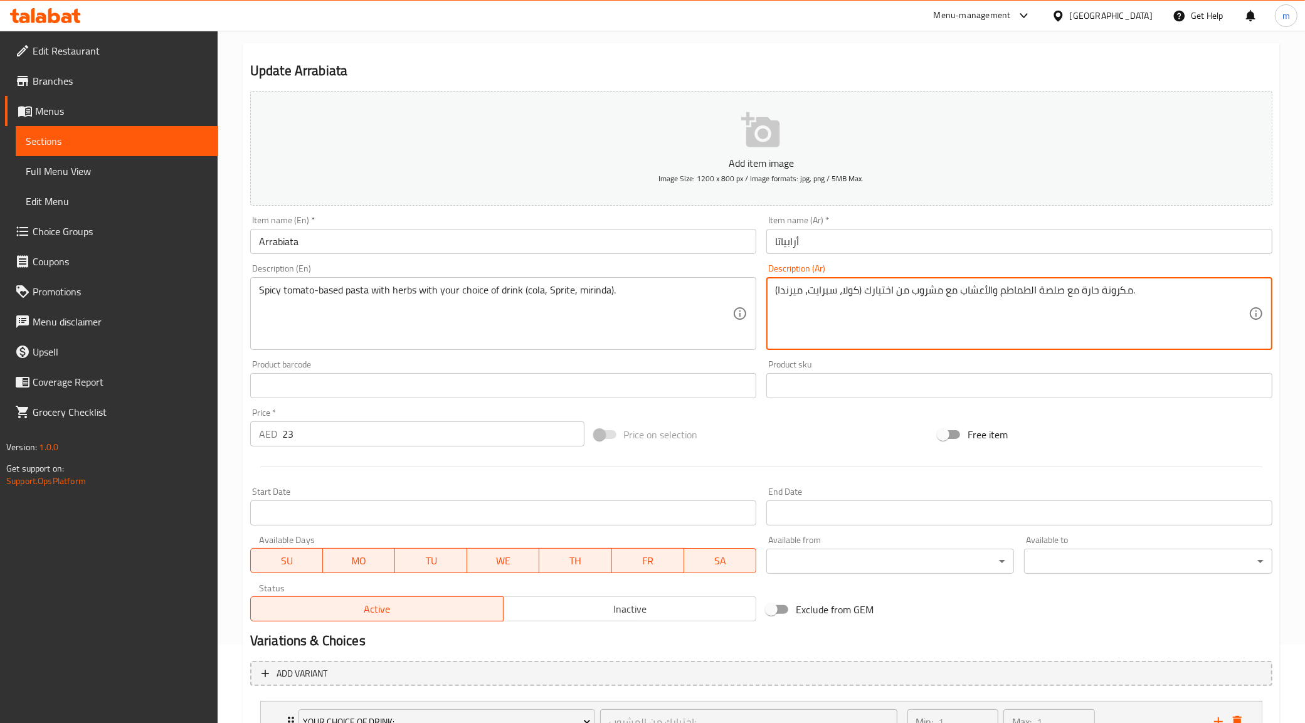
drag, startPoint x: 1038, startPoint y: 290, endPoint x: 1067, endPoint y: 292, distance: 29.0
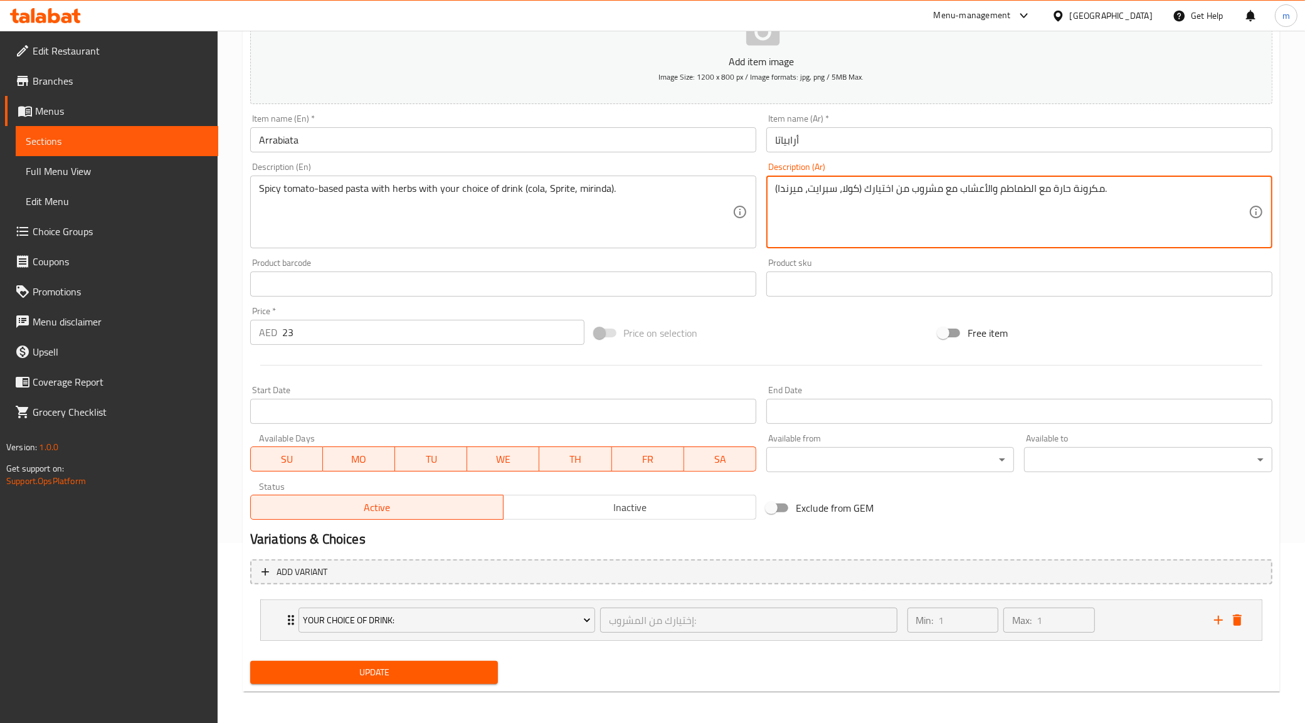
scroll to position [183, 0]
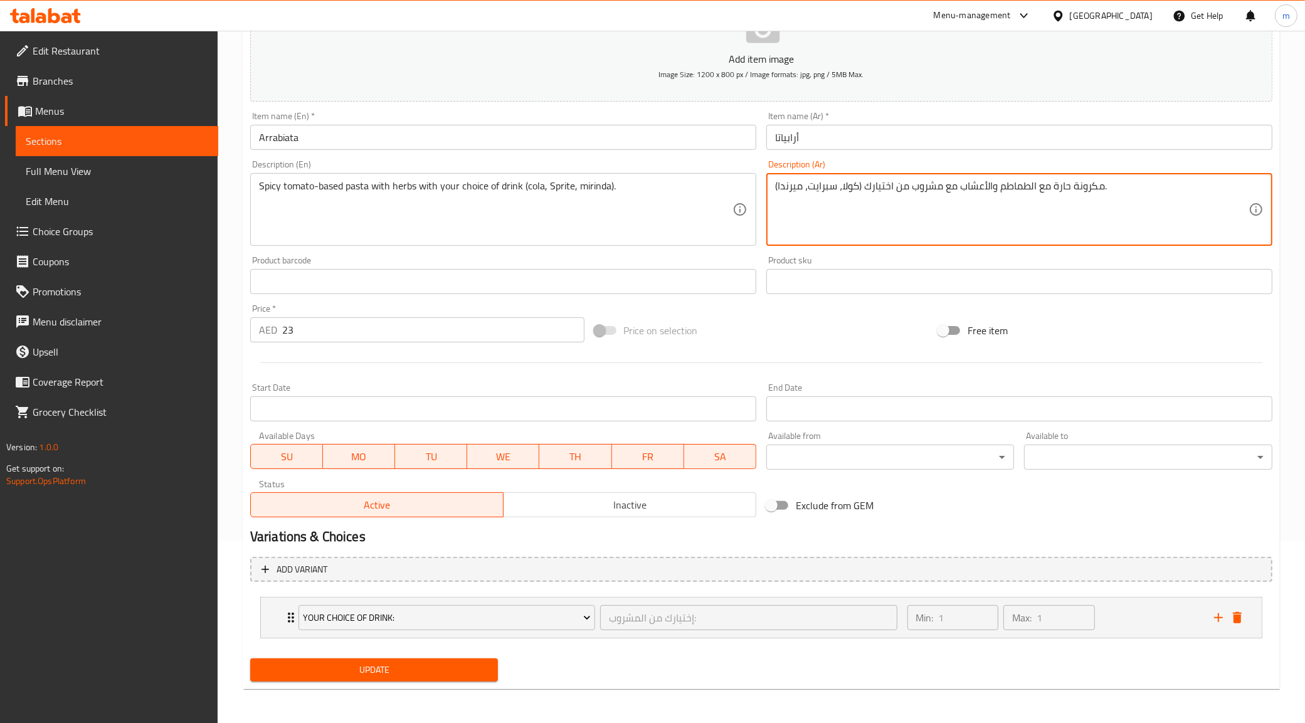
type textarea "مكرونة حارة مع الطماطم والأعشاب مع مشروب من اختيارك (كولا، سبرايت، ميرندا)."
click at [431, 672] on span "Update" at bounding box center [374, 670] width 228 height 16
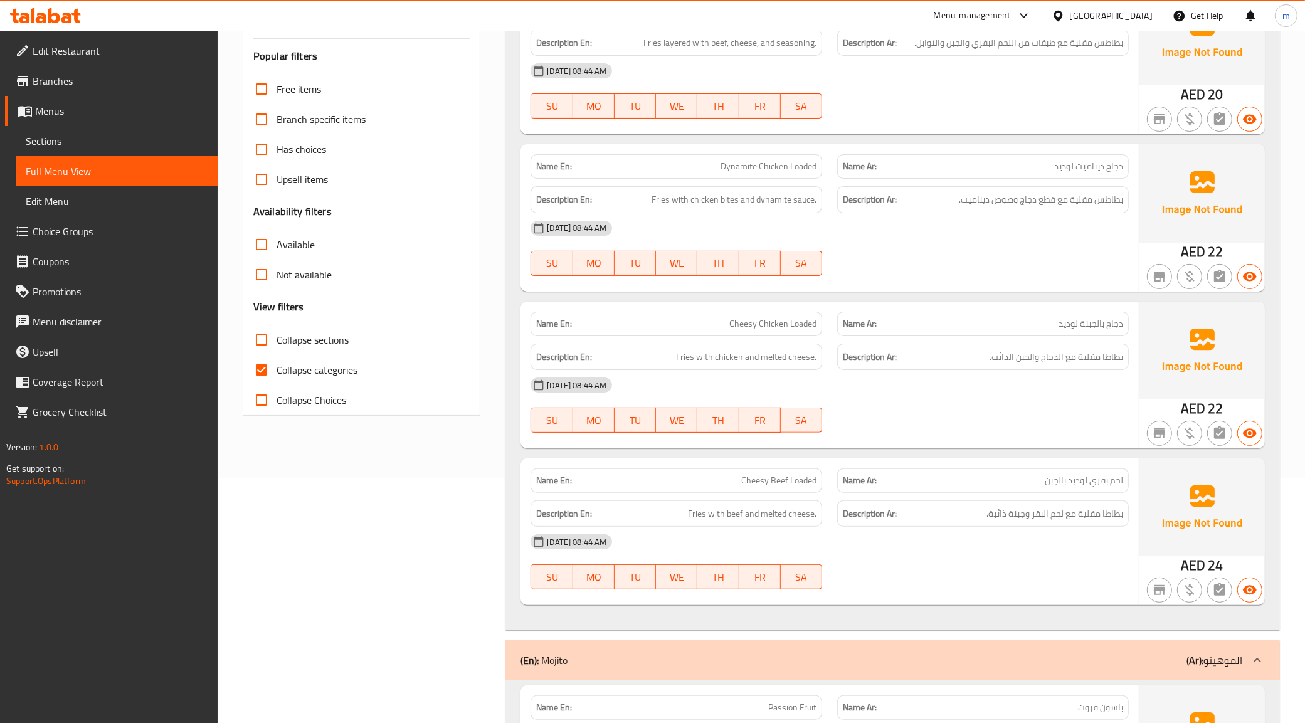
scroll to position [470, 0]
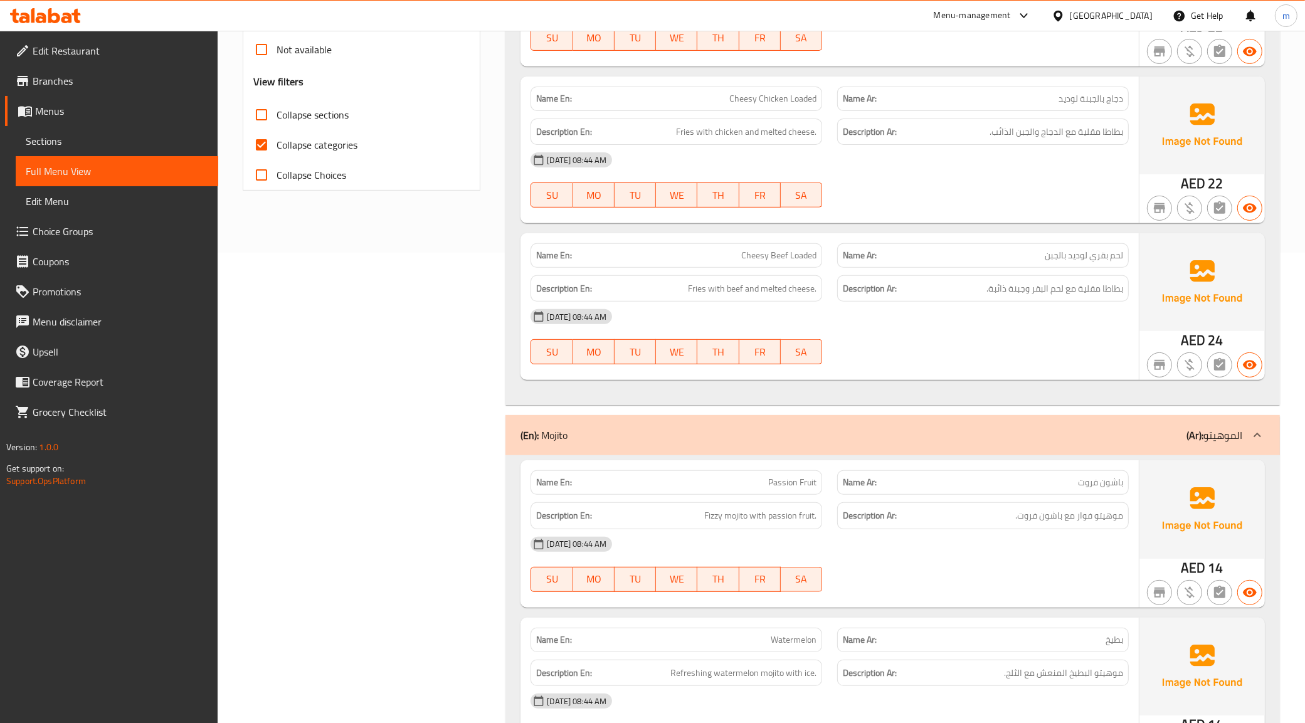
click at [311, 143] on span "Collapse categories" at bounding box center [317, 144] width 81 height 15
click at [277, 143] on input "Collapse categories" at bounding box center [262, 145] width 30 height 30
checkbox input "false"
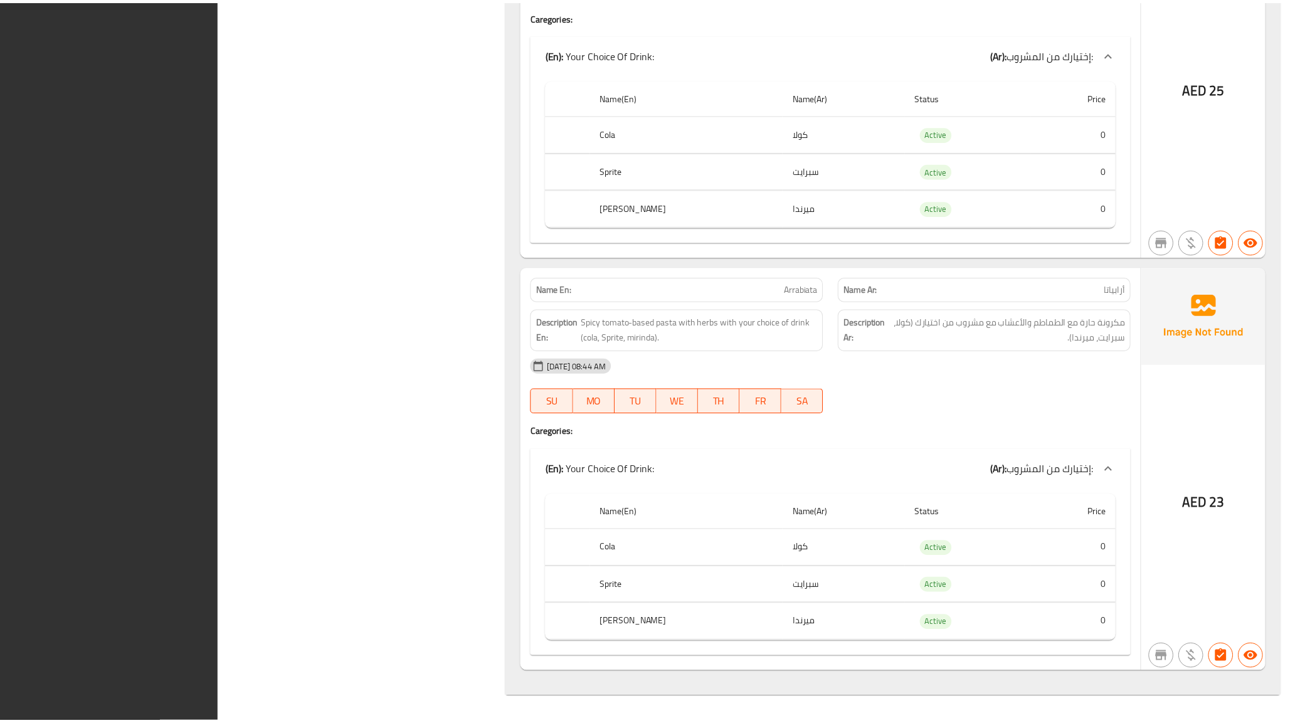
scroll to position [2986, 0]
